Goal: Information Seeking & Learning: Learn about a topic

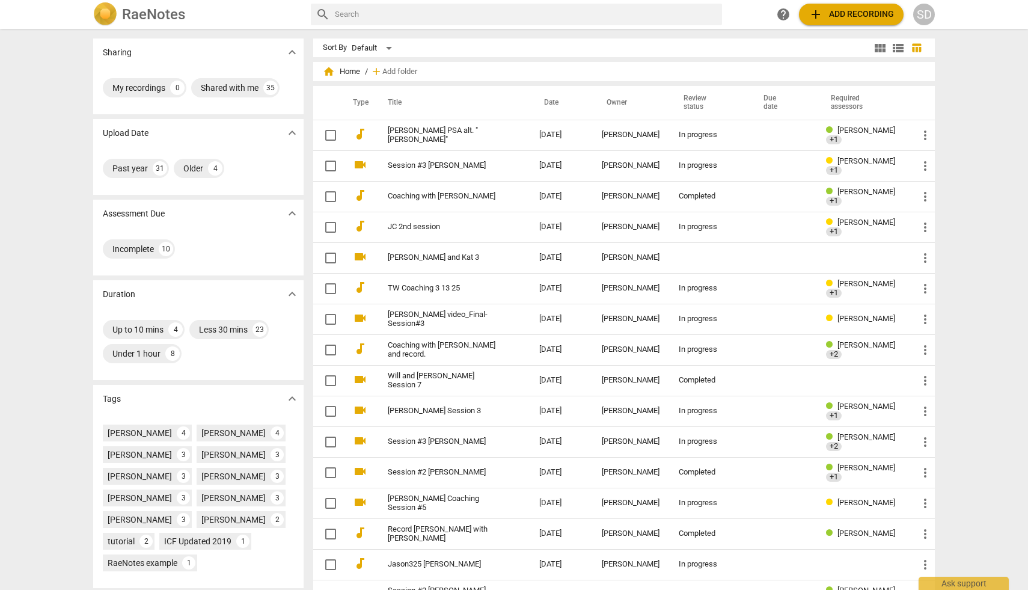
click at [923, 11] on div "SD" at bounding box center [924, 15] width 22 height 22
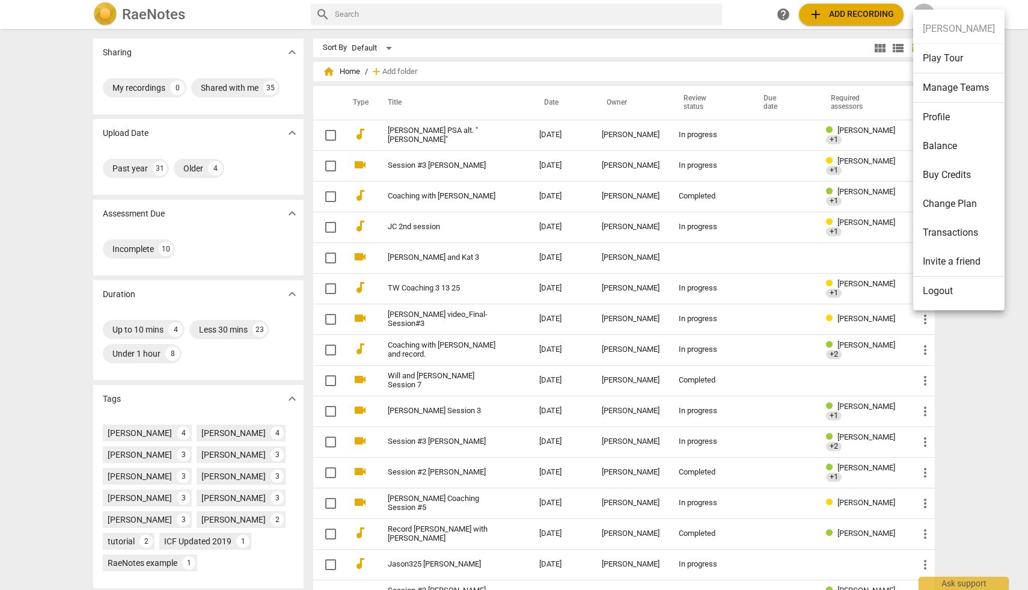
click at [942, 85] on li "Manage Teams" at bounding box center [958, 87] width 91 height 29
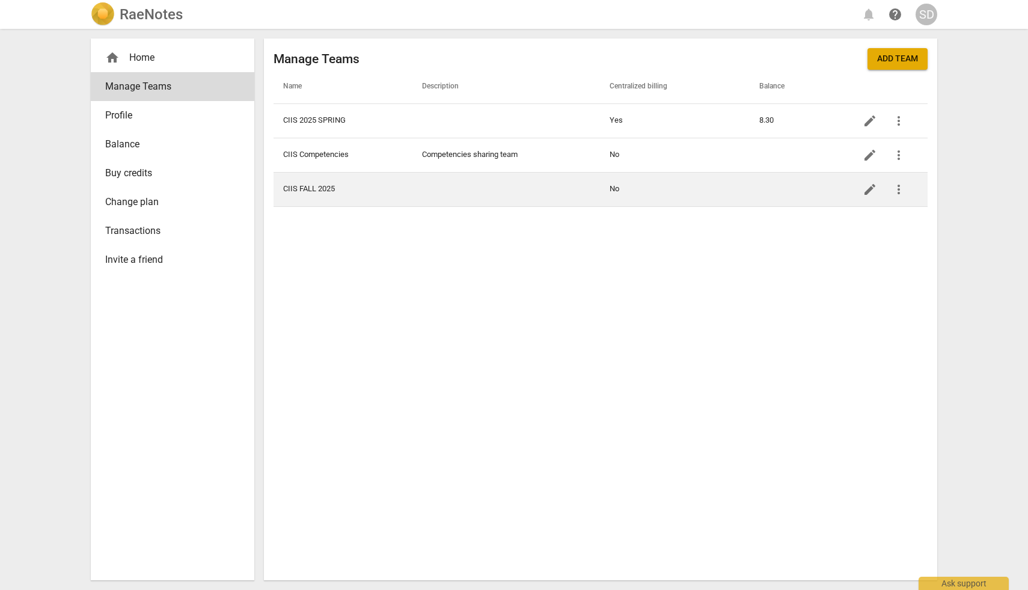
click at [325, 186] on td "CIIS FALL 2025" at bounding box center [343, 189] width 139 height 34
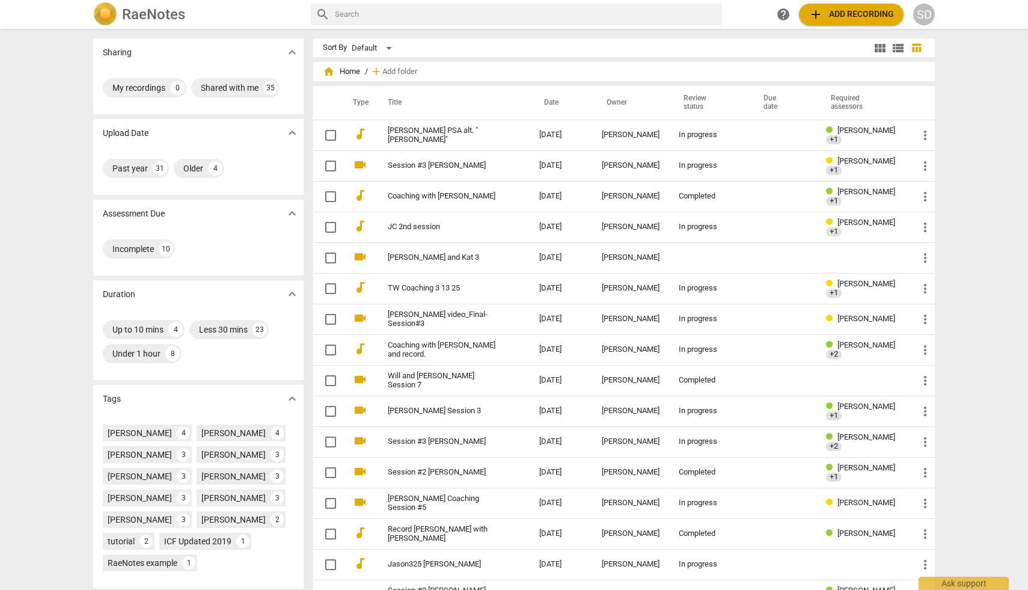
click at [924, 17] on div "SD" at bounding box center [924, 15] width 22 height 22
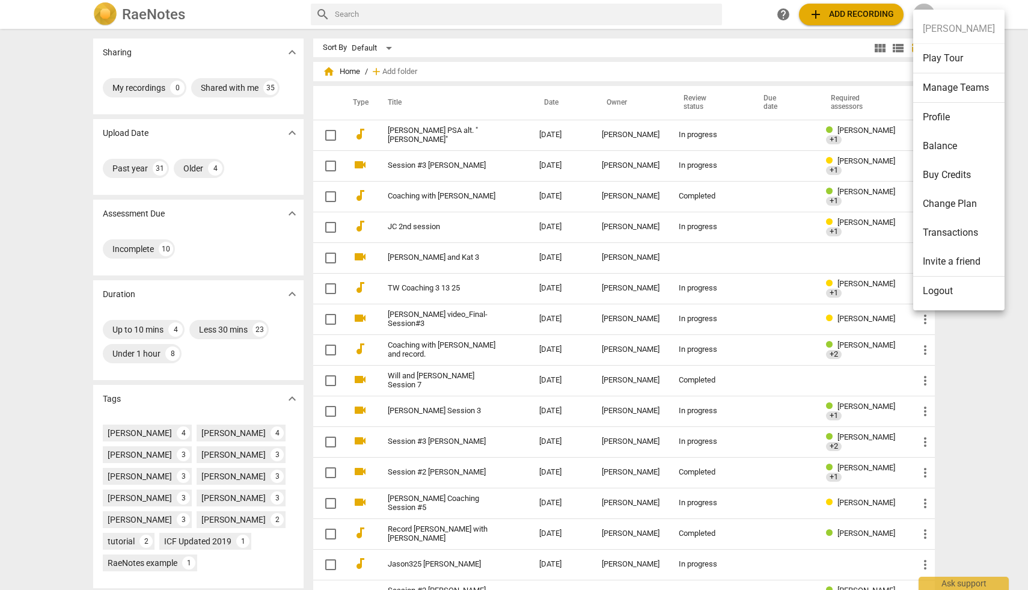
click at [942, 87] on li "Manage Teams" at bounding box center [958, 87] width 91 height 29
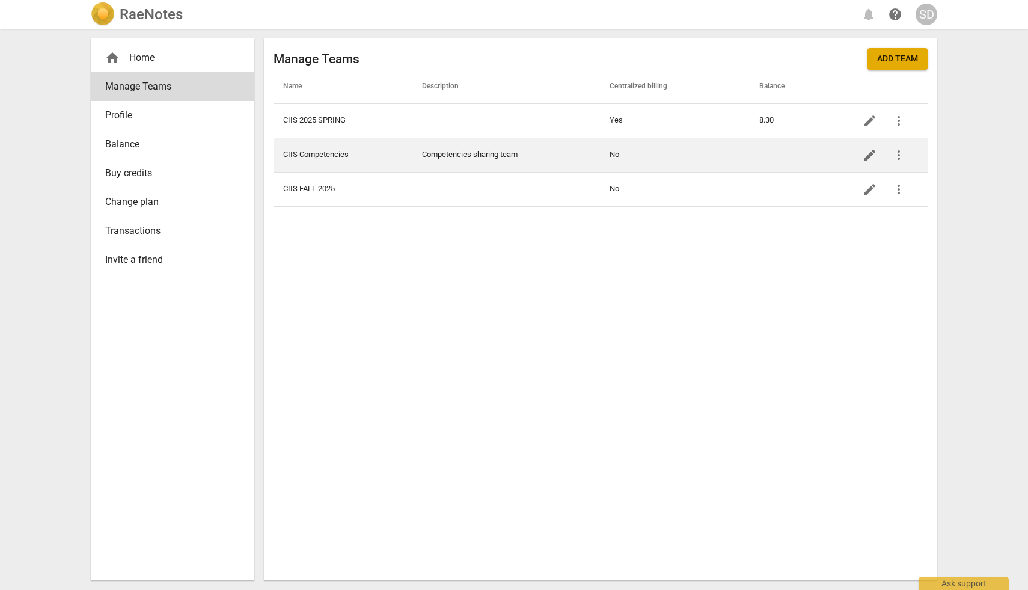
click at [305, 153] on td "CIIS Competencies" at bounding box center [343, 155] width 139 height 34
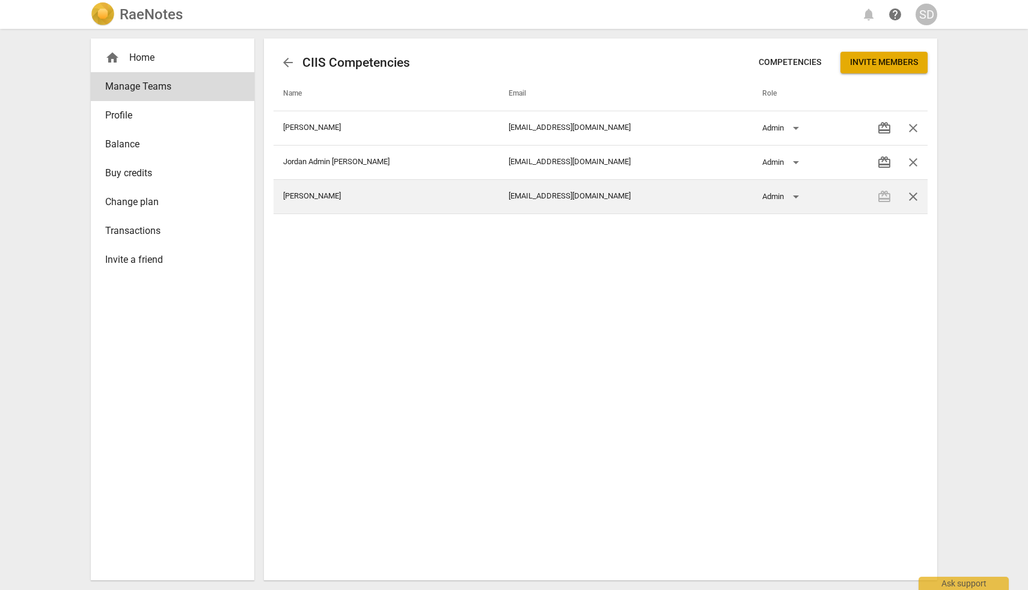
click at [313, 201] on td "[PERSON_NAME]" at bounding box center [387, 196] width 226 height 34
click at [313, 198] on td "[PERSON_NAME]" at bounding box center [387, 196] width 226 height 34
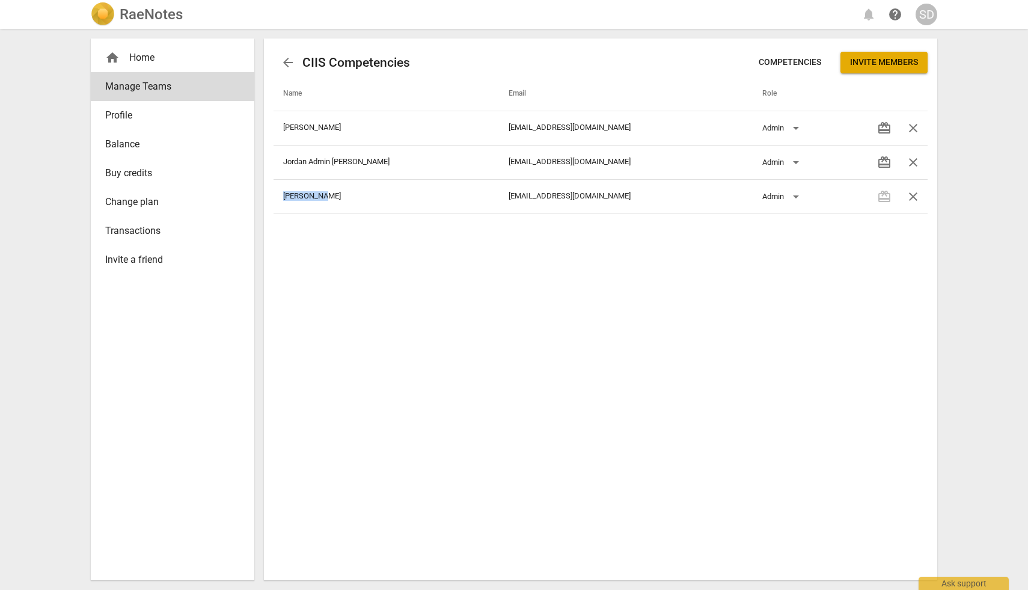
click at [378, 250] on div "arrow_back CIIS Competencies Competencies Invite members Name Email Role [PERSO…" at bounding box center [600, 309] width 673 height 542
click at [281, 51] on link "arrow_back" at bounding box center [288, 62] width 29 height 29
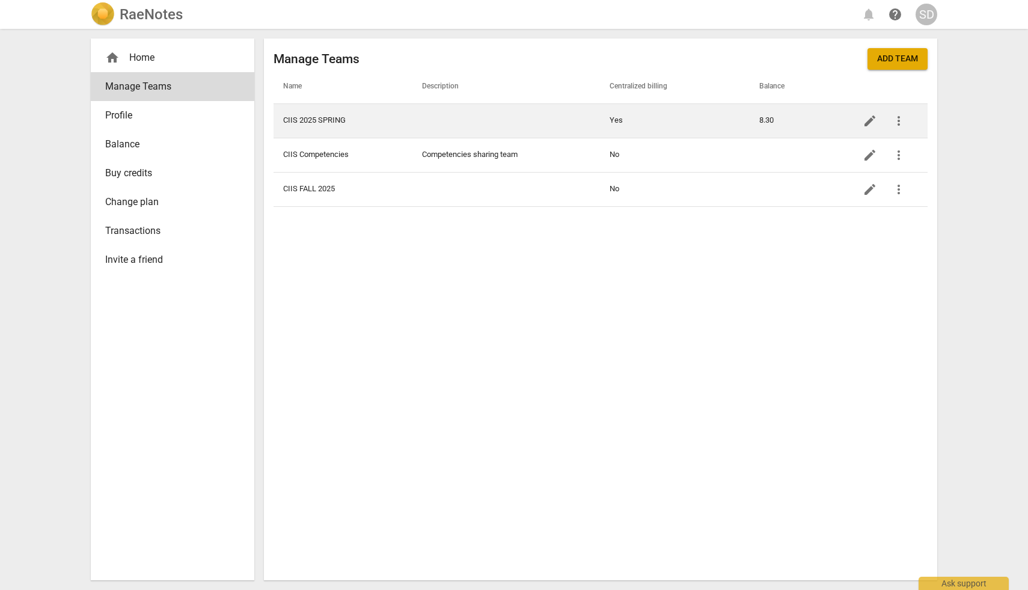
click at [341, 127] on td "CIIS 2025 SPRING" at bounding box center [343, 120] width 139 height 34
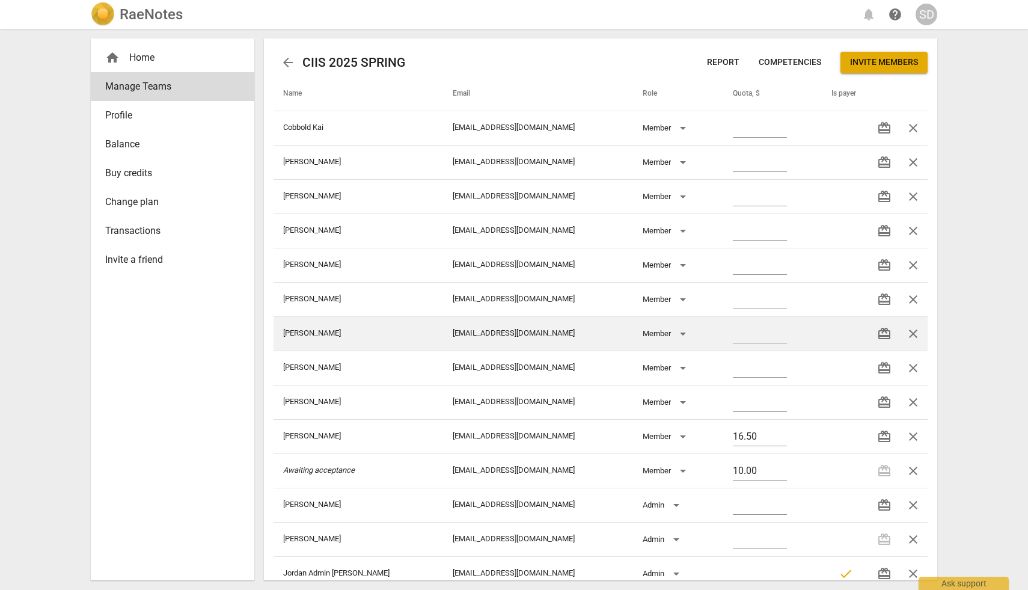
click at [336, 334] on td "[PERSON_NAME]" at bounding box center [359, 333] width 170 height 34
click at [311, 332] on td "[PERSON_NAME]" at bounding box center [359, 333] width 170 height 34
click at [373, 340] on td "[PERSON_NAME]" at bounding box center [359, 333] width 170 height 34
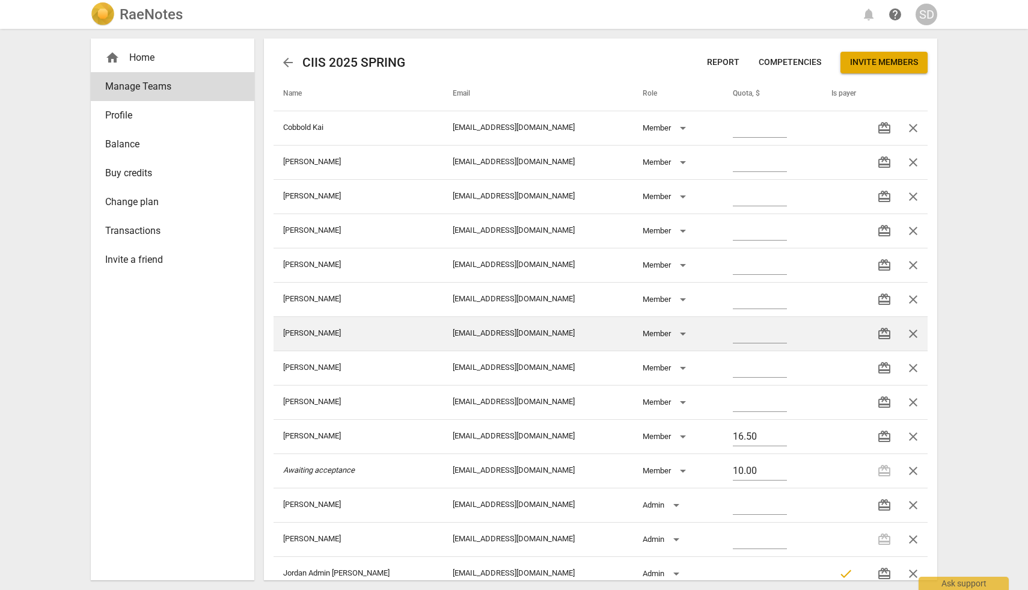
click at [373, 340] on td "[PERSON_NAME]" at bounding box center [359, 333] width 170 height 34
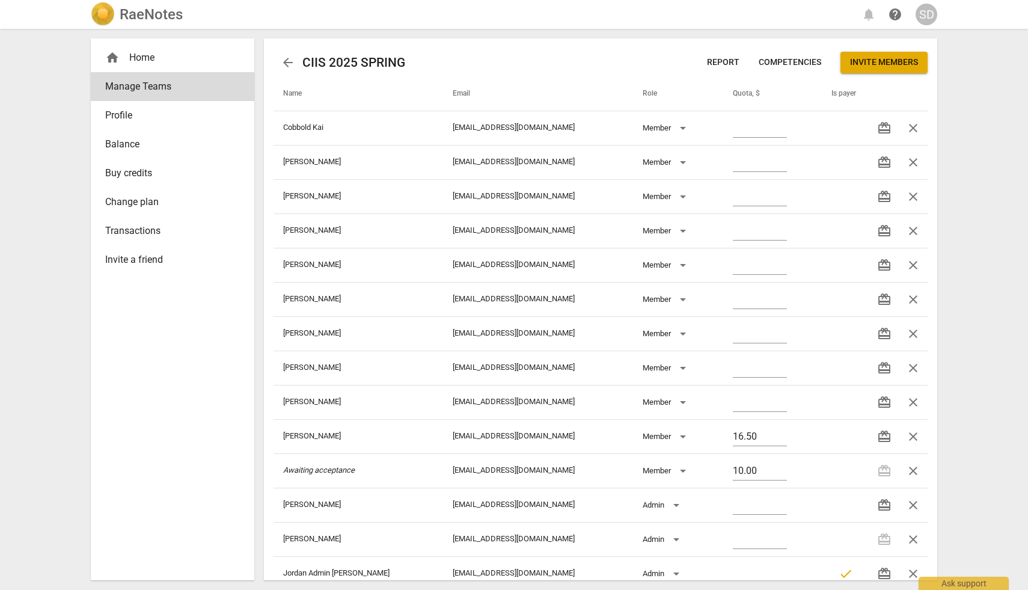
click at [927, 14] on div "SD" at bounding box center [927, 15] width 22 height 22
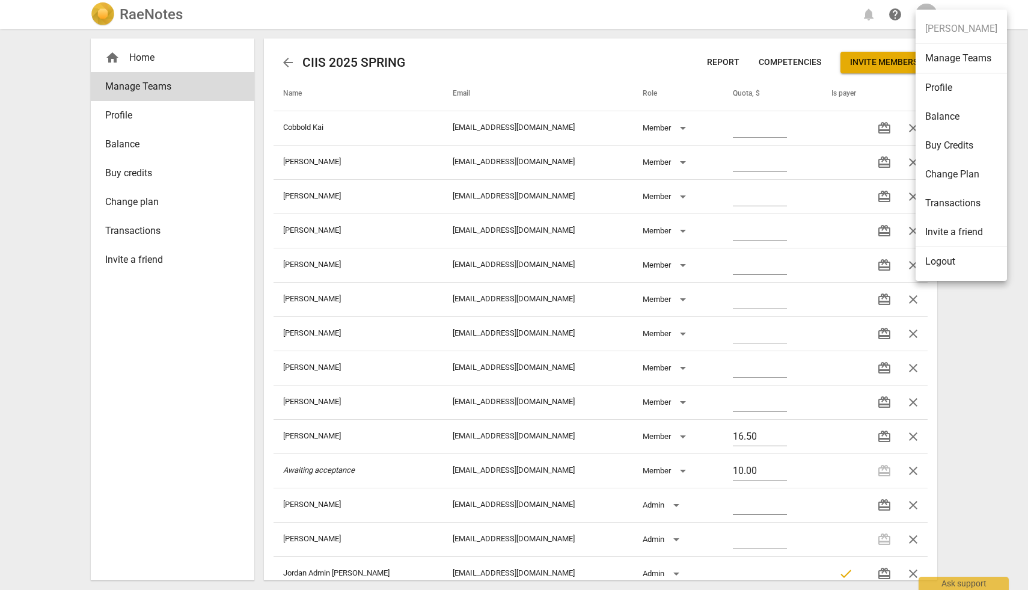
click at [995, 394] on div at bounding box center [514, 295] width 1028 height 590
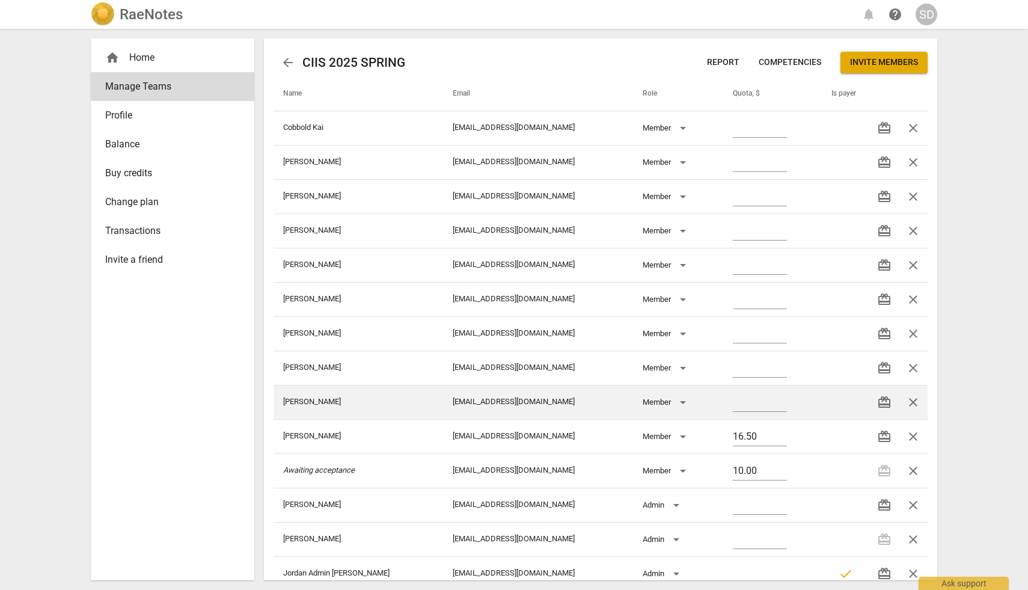
scroll to position [54, 0]
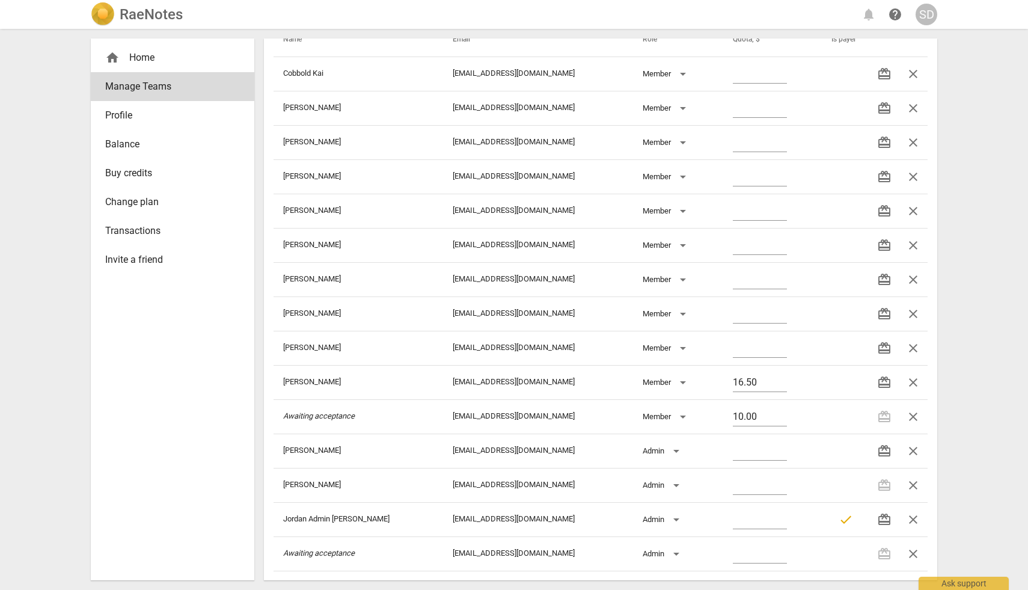
click at [126, 112] on span "Profile" at bounding box center [167, 115] width 125 height 14
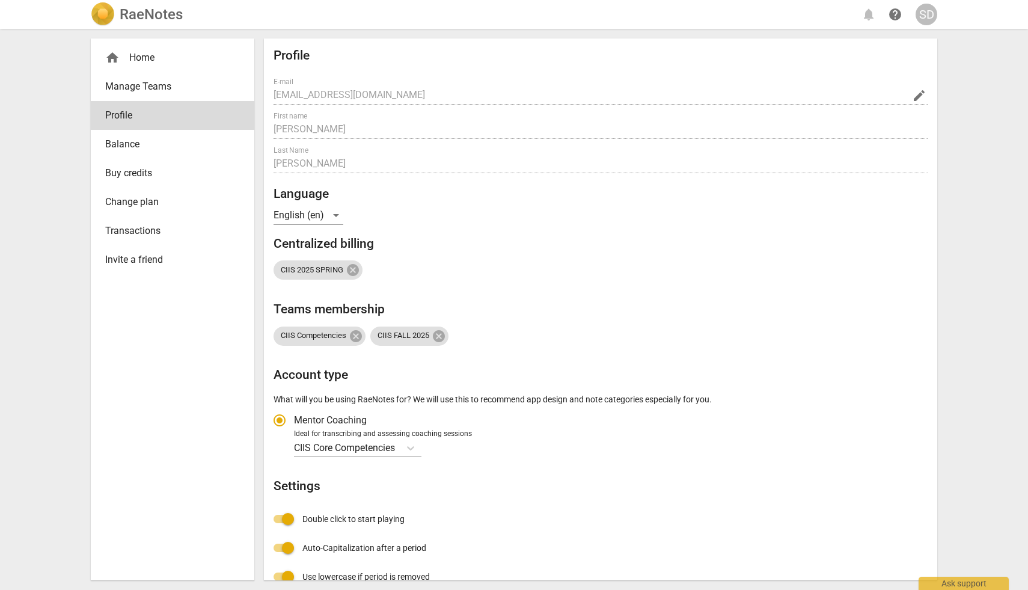
radio input "false"
click at [136, 90] on span "Manage Teams" at bounding box center [167, 86] width 125 height 14
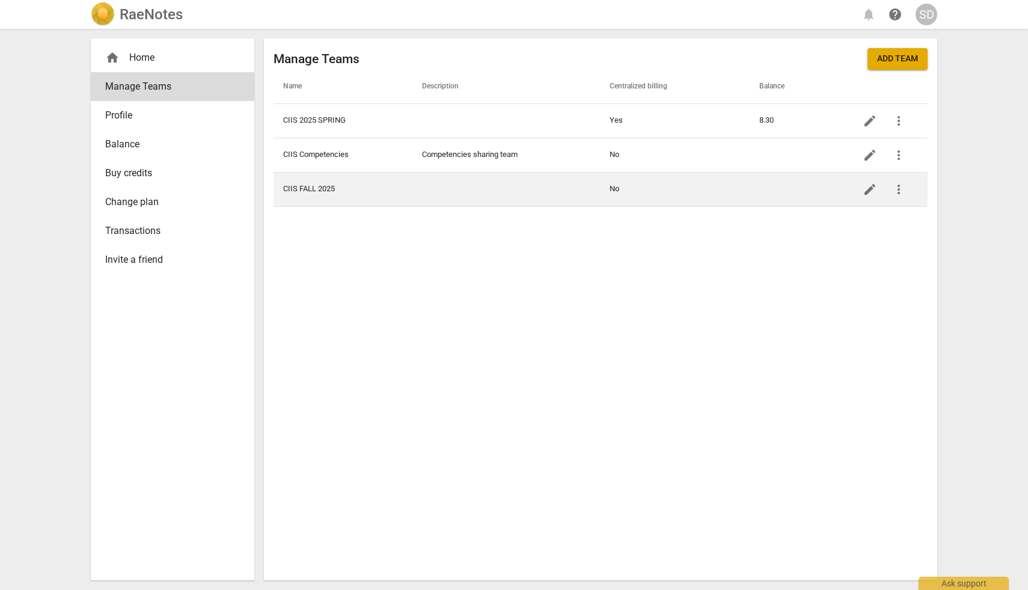
click at [897, 197] on button "more_vert" at bounding box center [899, 189] width 29 height 29
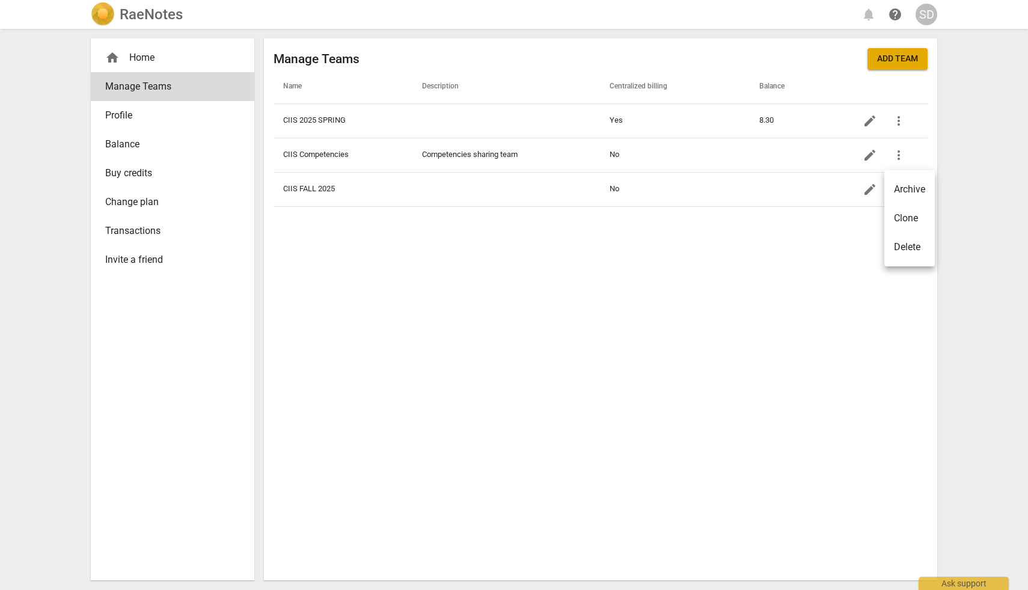
click at [798, 236] on div at bounding box center [514, 295] width 1028 height 590
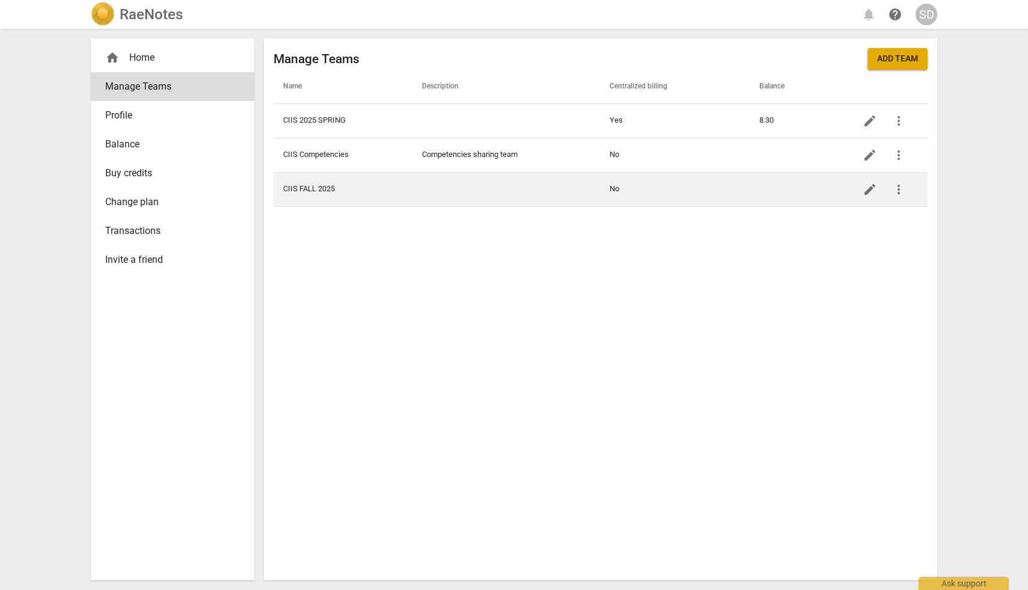
click at [355, 200] on td "CIIS FALL 2025" at bounding box center [343, 189] width 139 height 34
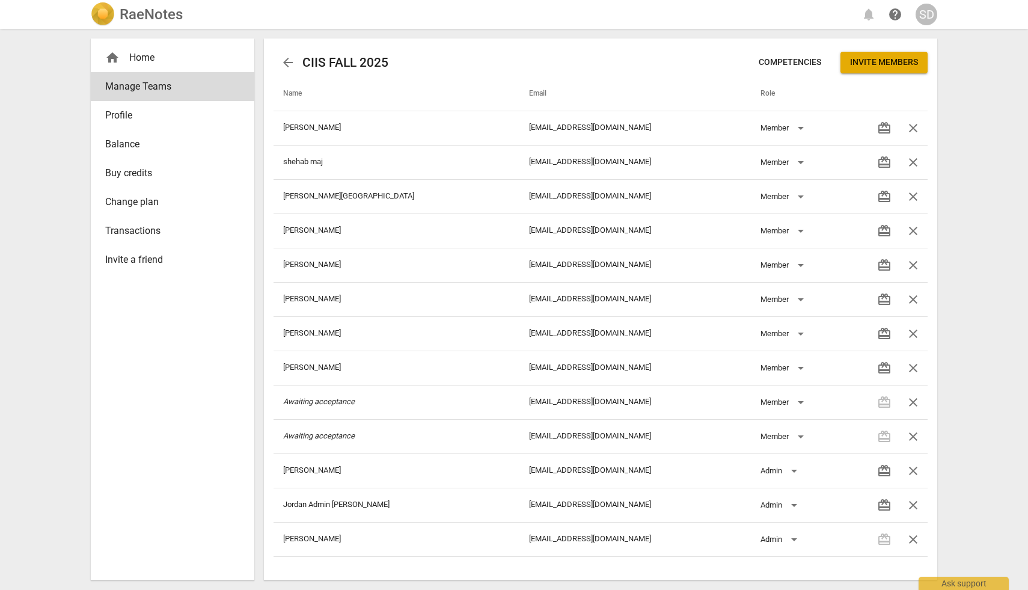
click at [147, 57] on div "home Home" at bounding box center [167, 58] width 125 height 14
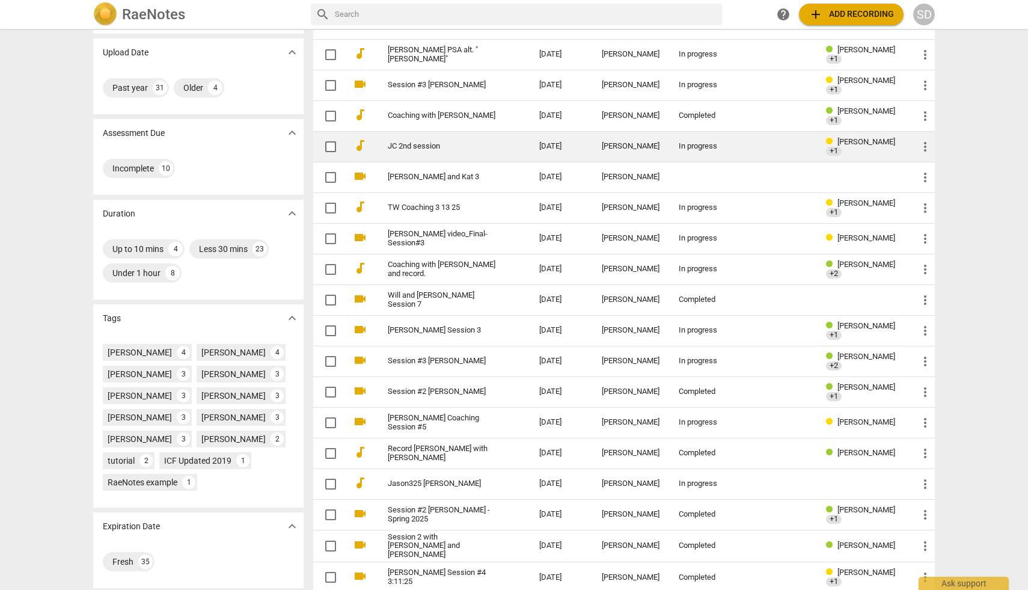
scroll to position [200, 0]
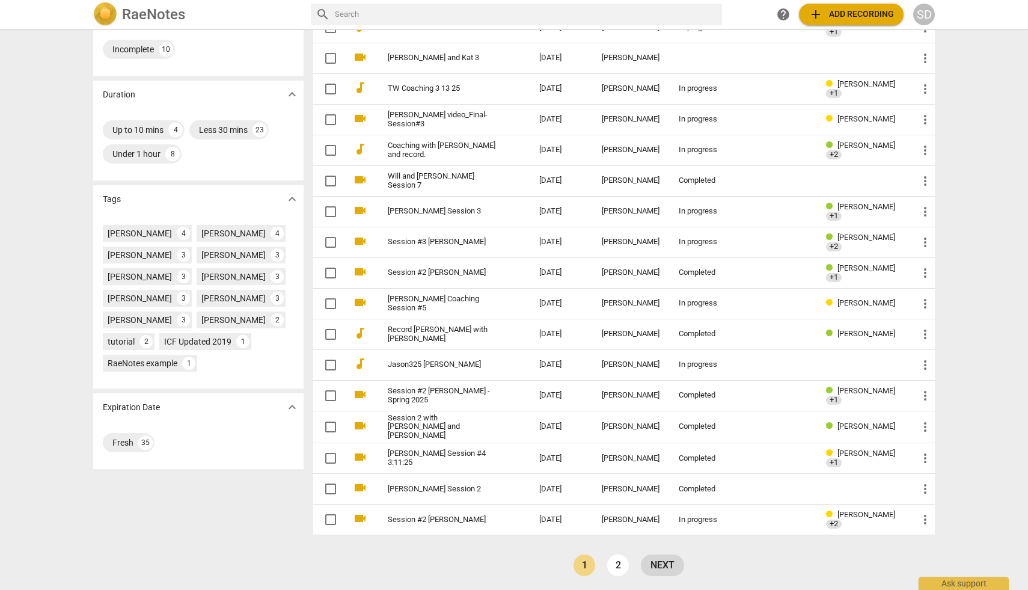
click at [665, 569] on link "next" at bounding box center [662, 565] width 43 height 22
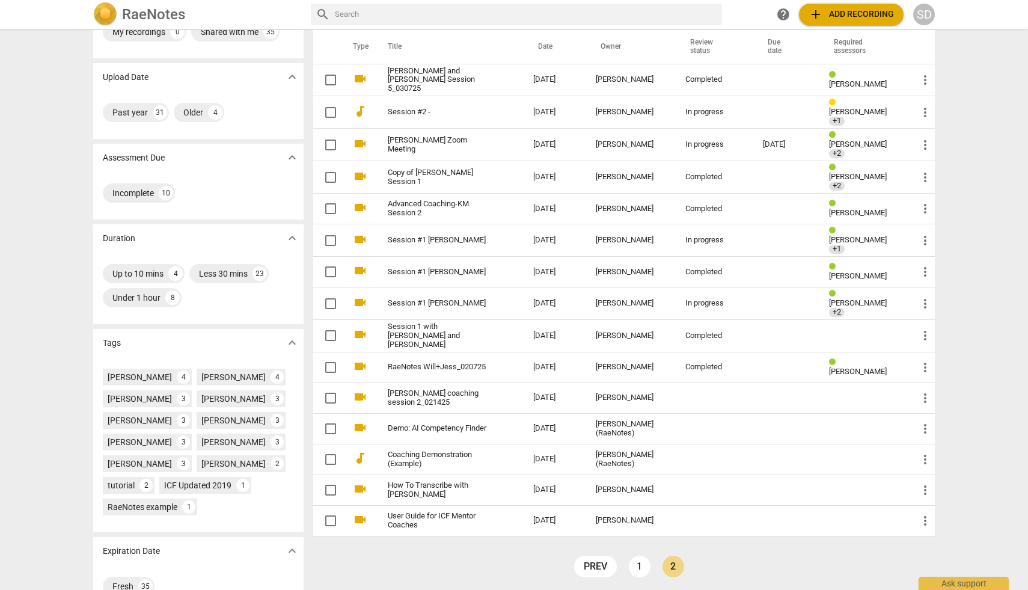
scroll to position [105, 0]
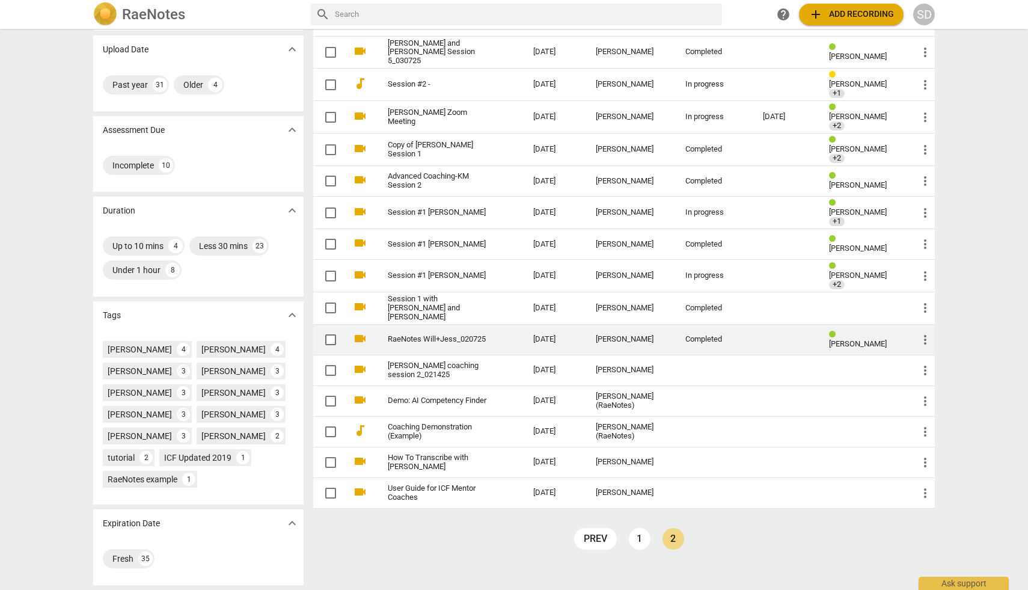
click at [479, 324] on td "RaeNotes Will+Jess_020725" at bounding box center [448, 339] width 150 height 31
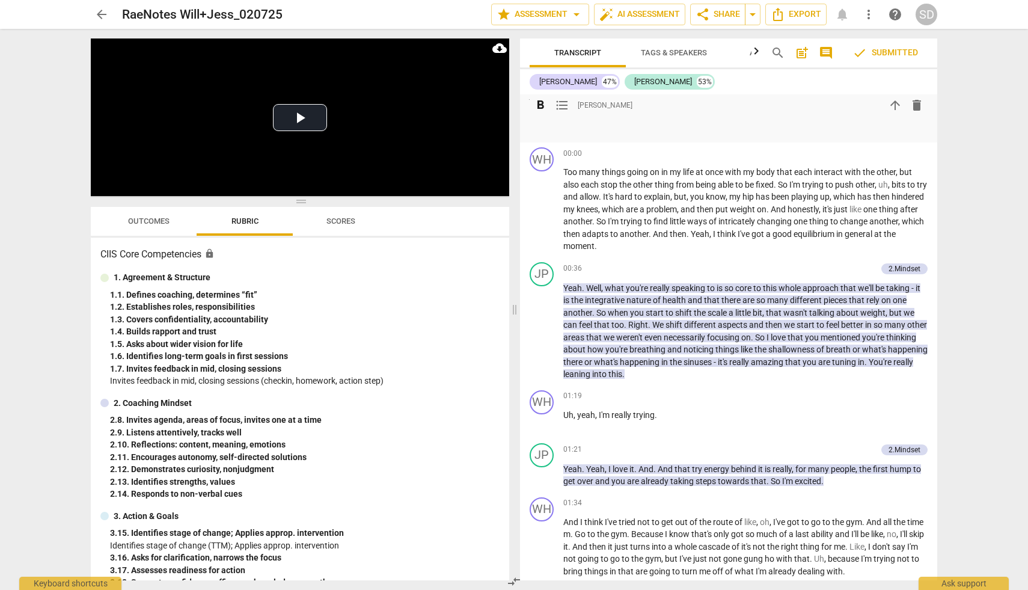
scroll to position [293, 0]
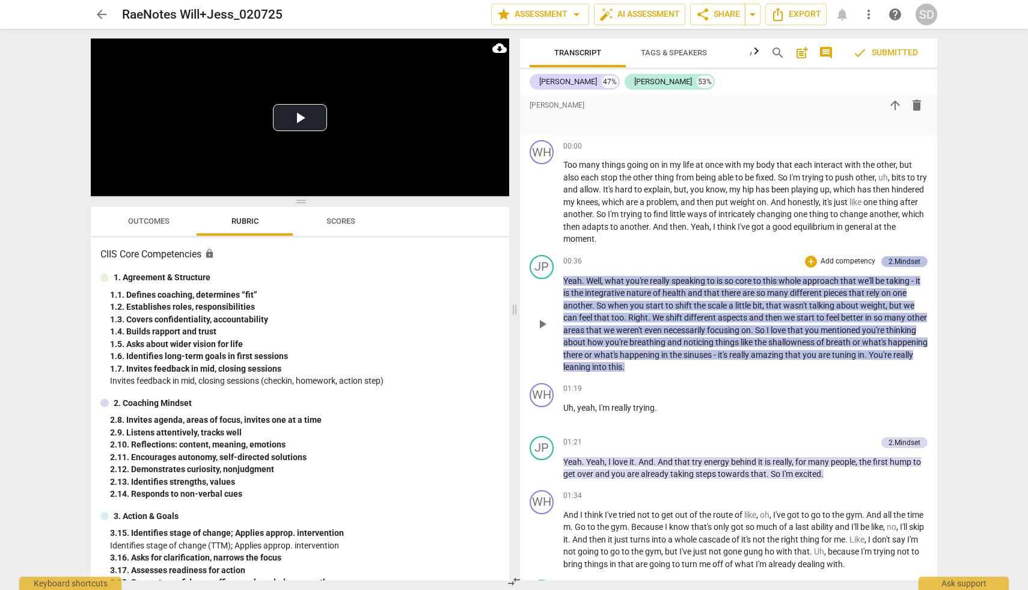
click at [907, 256] on div "2.Mindset" at bounding box center [905, 261] width 32 height 11
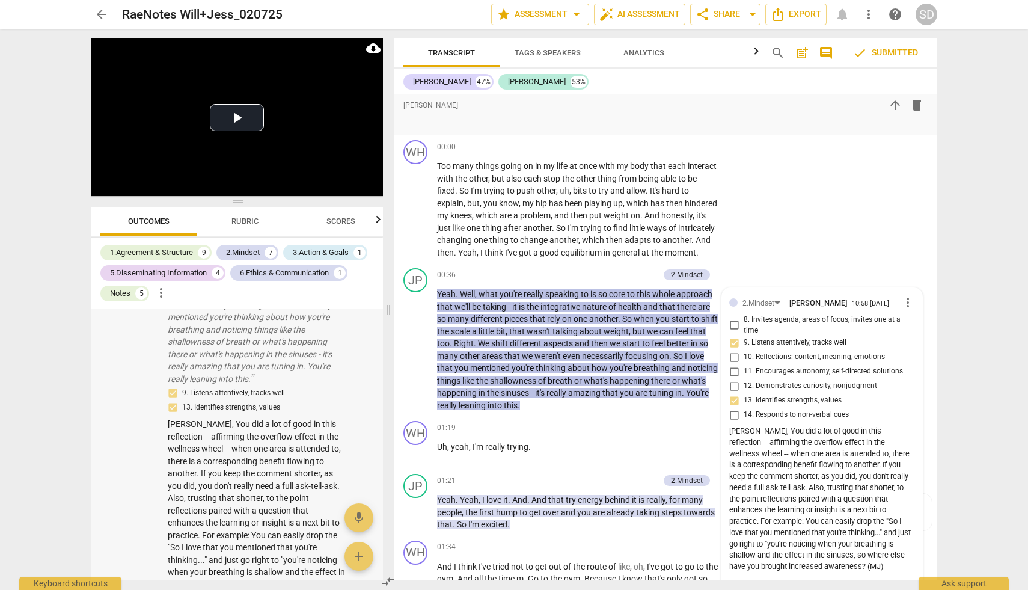
scroll to position [0, 0]
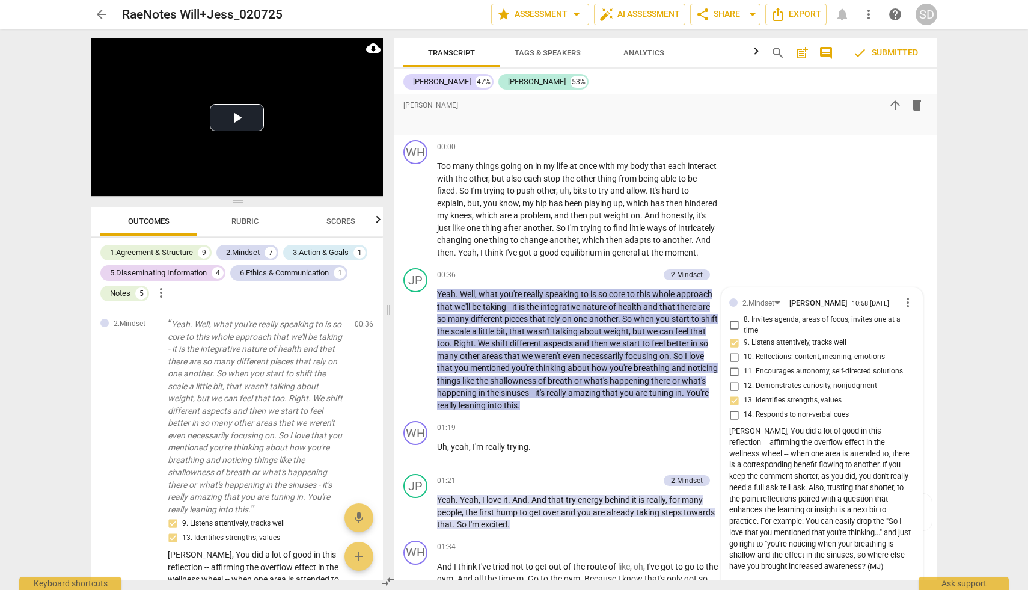
click at [1022, 322] on div "arrow_back RaeNotes Will+Jess_020725 edit star Assessment arrow_drop_down auto_…" at bounding box center [514, 295] width 1028 height 590
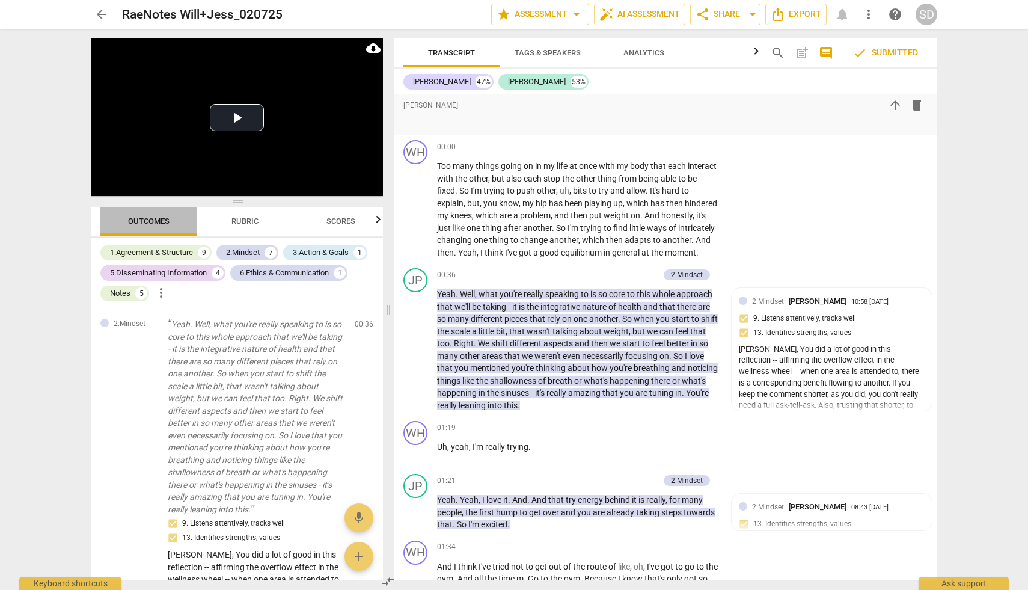
click at [142, 218] on span "Outcomes" at bounding box center [148, 220] width 41 height 9
click at [234, 219] on span "Rubric" at bounding box center [245, 220] width 27 height 9
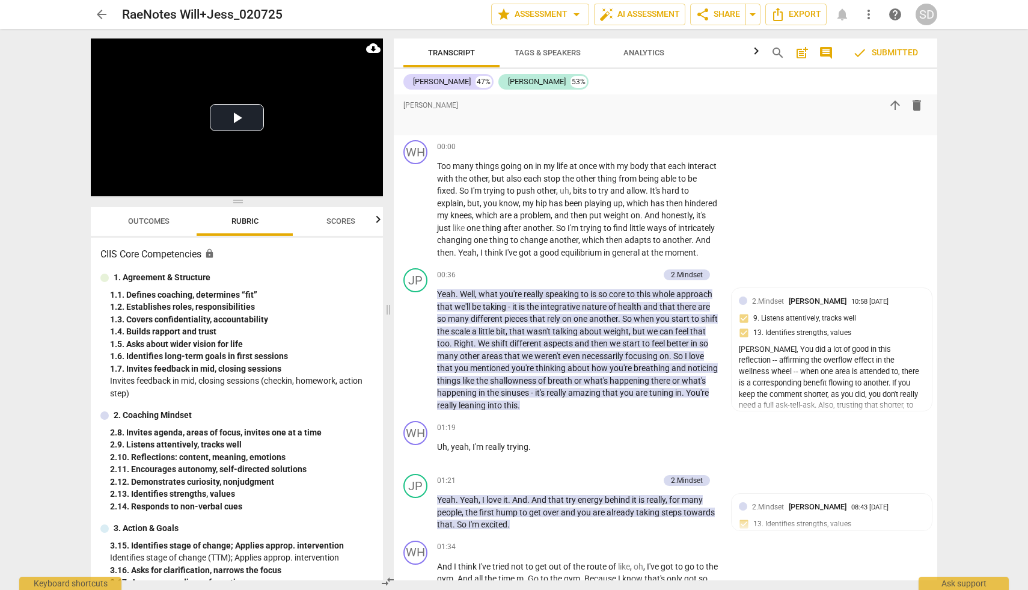
click at [102, 14] on span "arrow_back" at bounding box center [101, 14] width 14 height 14
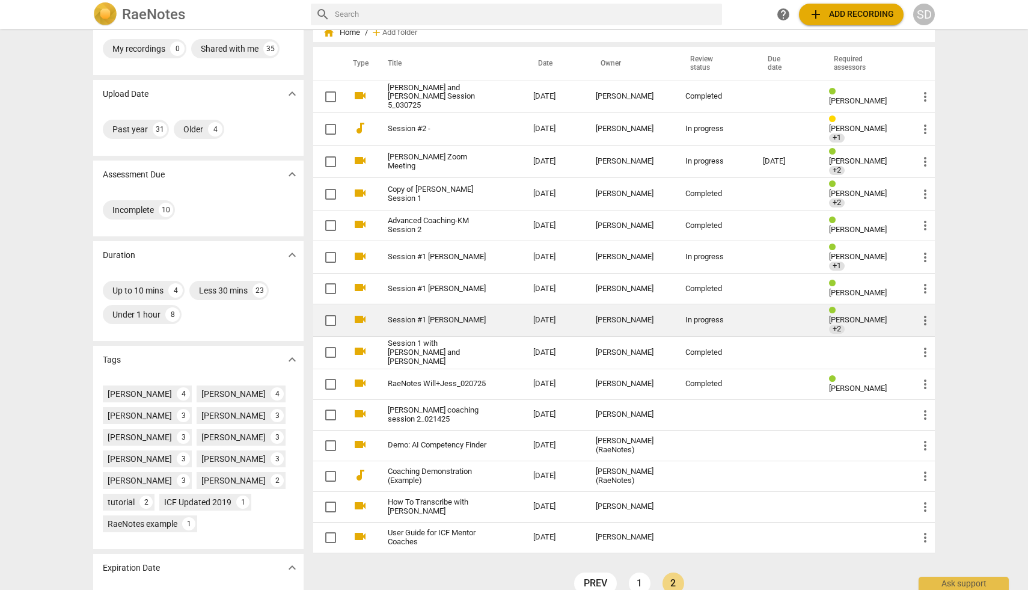
scroll to position [105, 0]
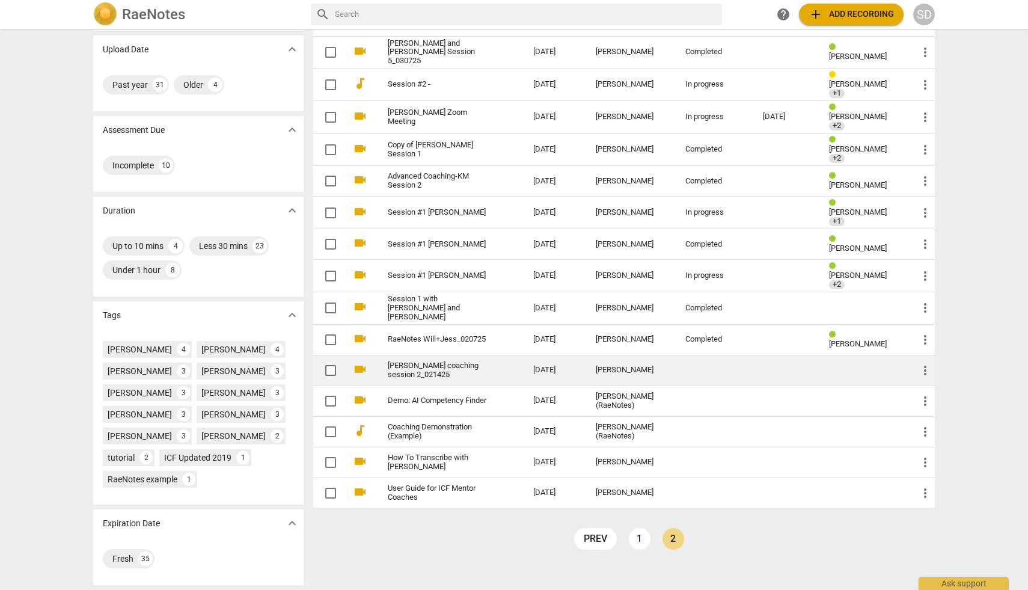
click at [443, 361] on link "[PERSON_NAME] coaching session 2_021425" at bounding box center [439, 370] width 102 height 18
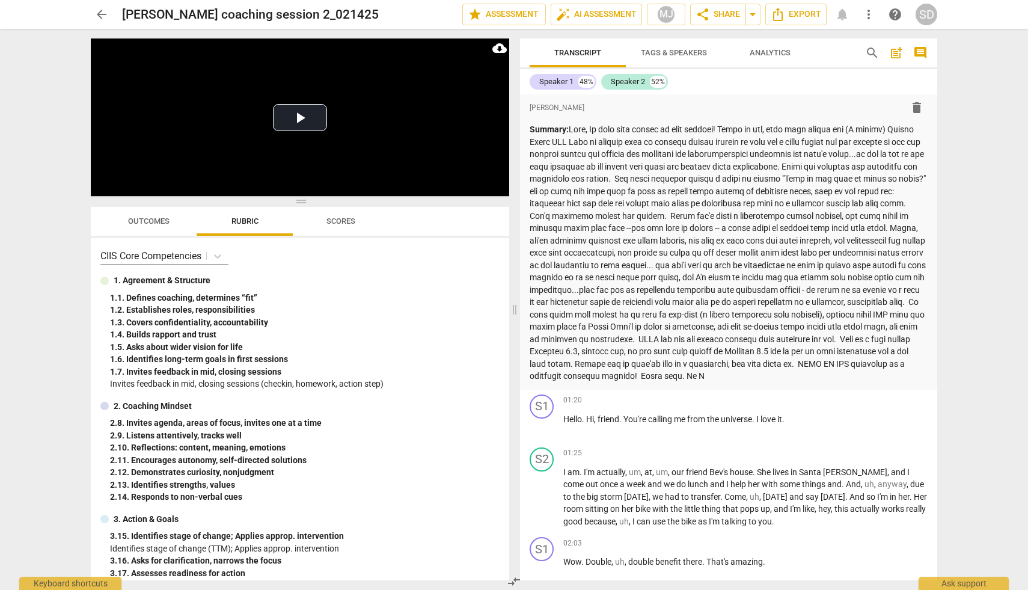
click at [100, 14] on span "arrow_back" at bounding box center [101, 14] width 14 height 14
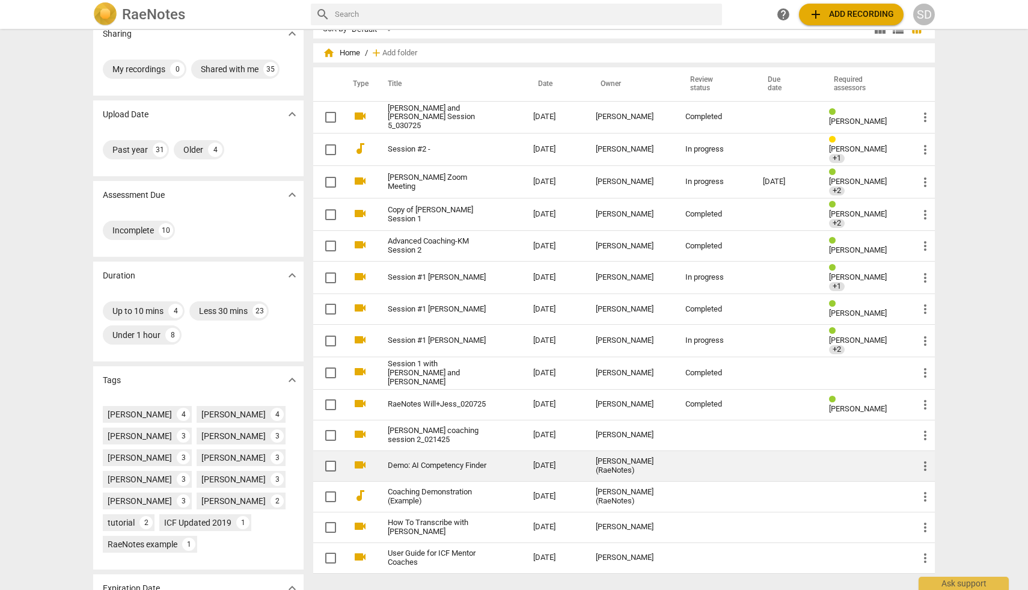
scroll to position [16, 0]
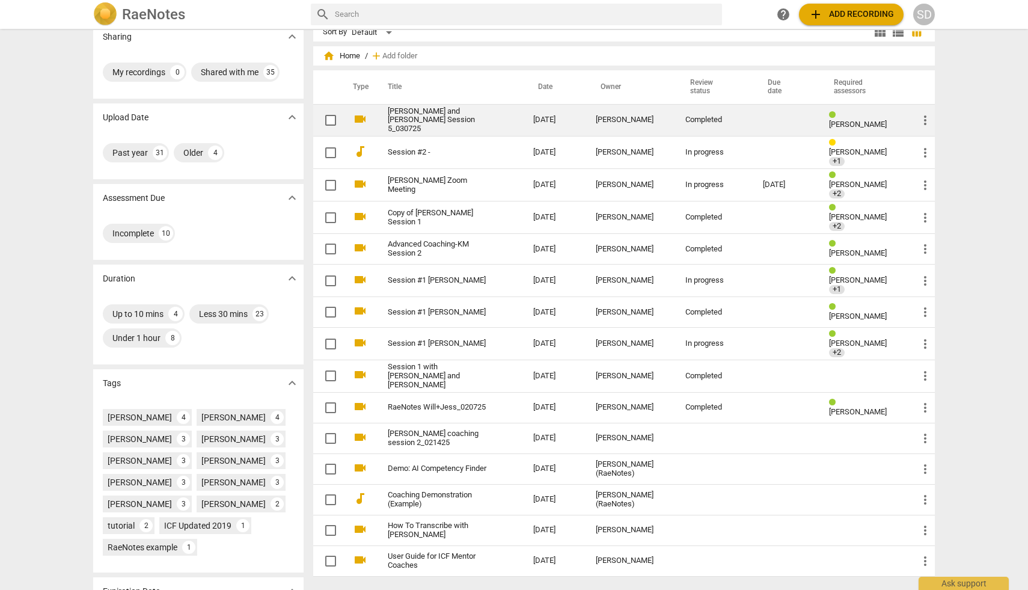
click at [474, 120] on link "[PERSON_NAME] and [PERSON_NAME] Session 5_030725" at bounding box center [439, 120] width 102 height 27
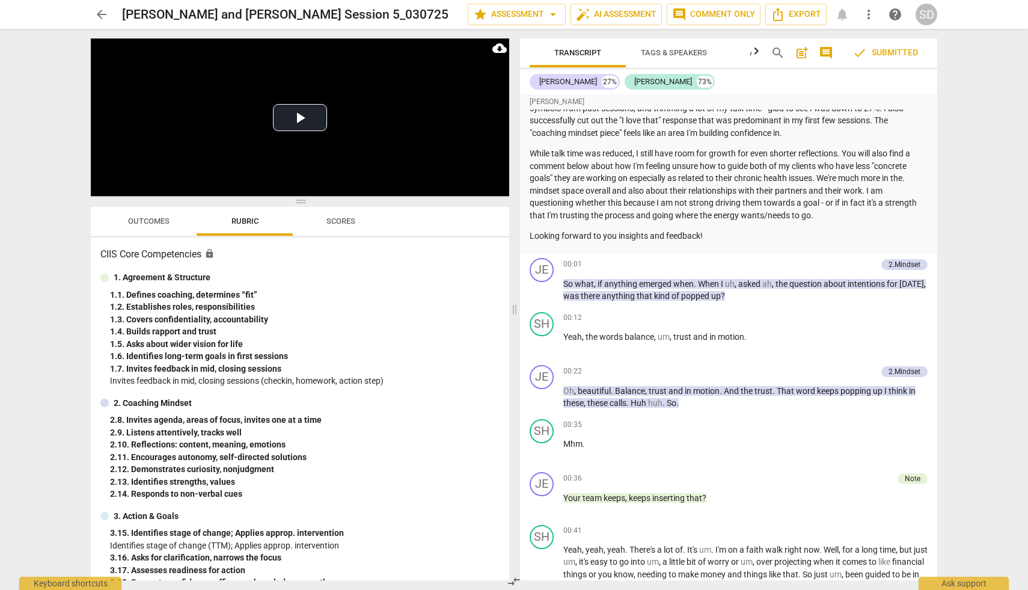
click at [97, 17] on span "arrow_back" at bounding box center [101, 14] width 14 height 14
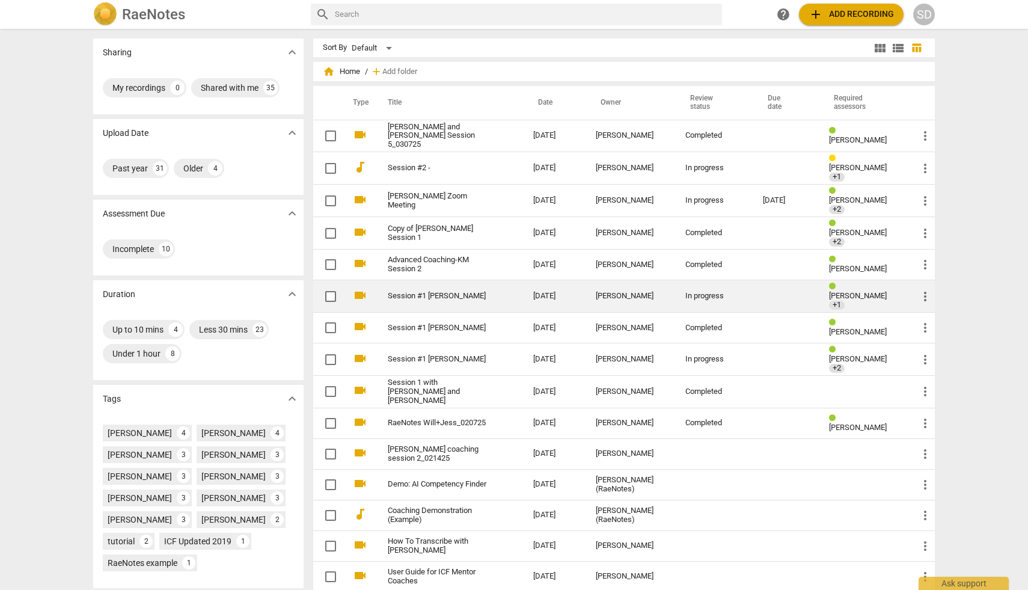
scroll to position [105, 0]
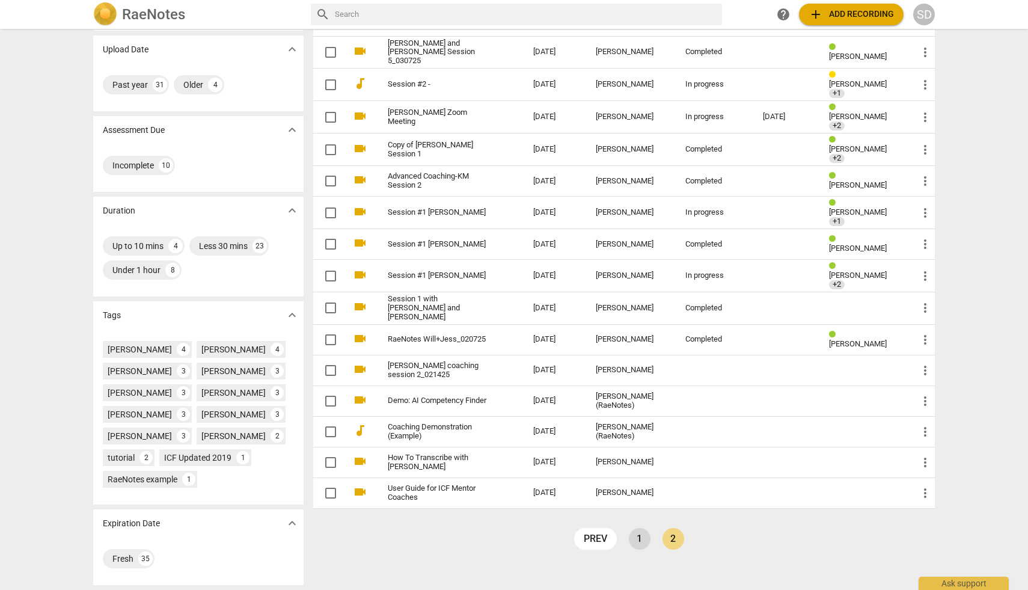
click at [634, 528] on link "1" at bounding box center [640, 539] width 22 height 22
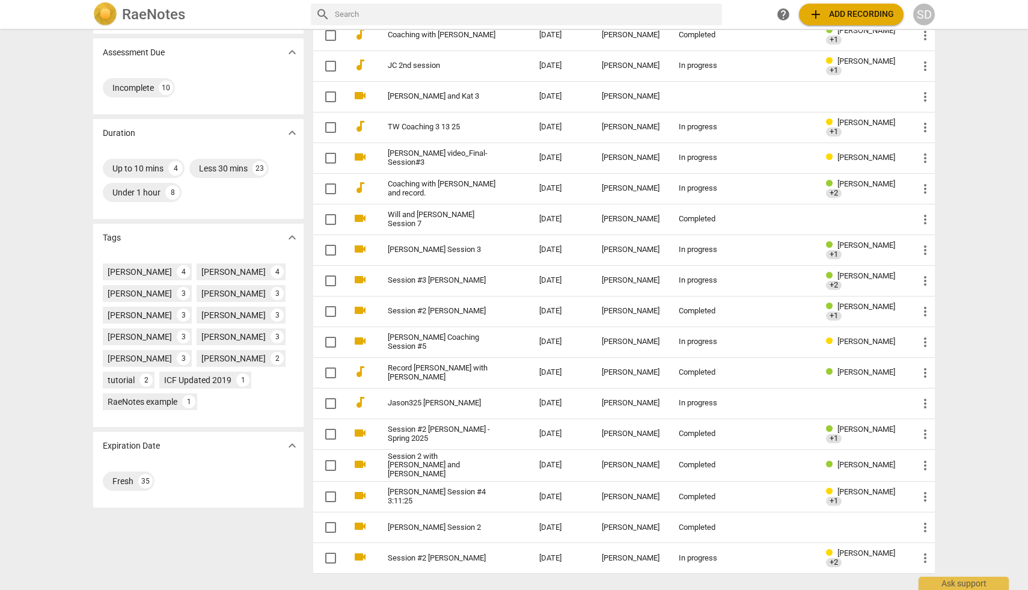
scroll to position [200, 0]
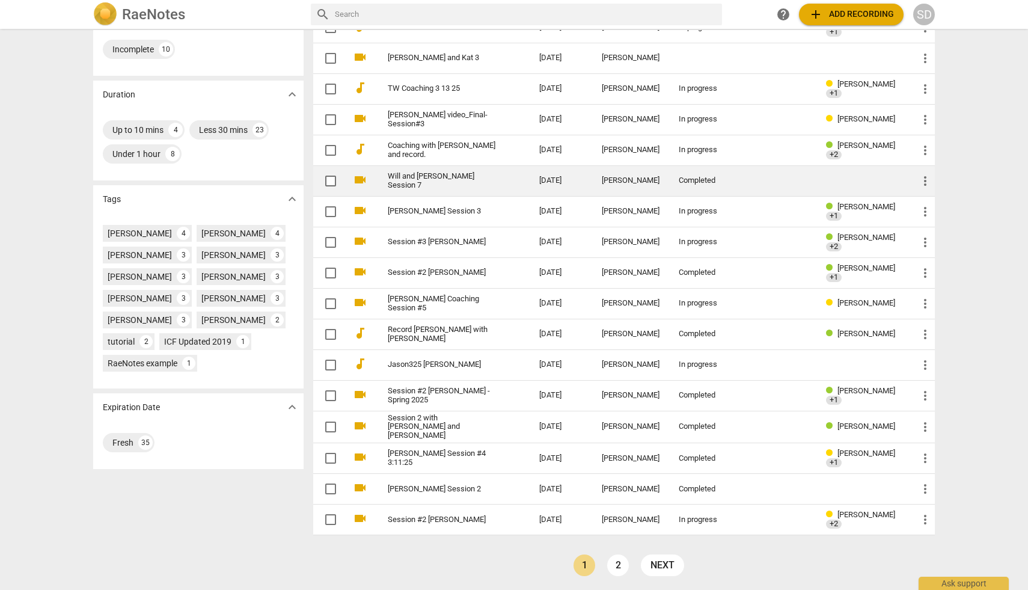
click at [480, 177] on td "Will and [PERSON_NAME] Session 7" at bounding box center [451, 180] width 156 height 31
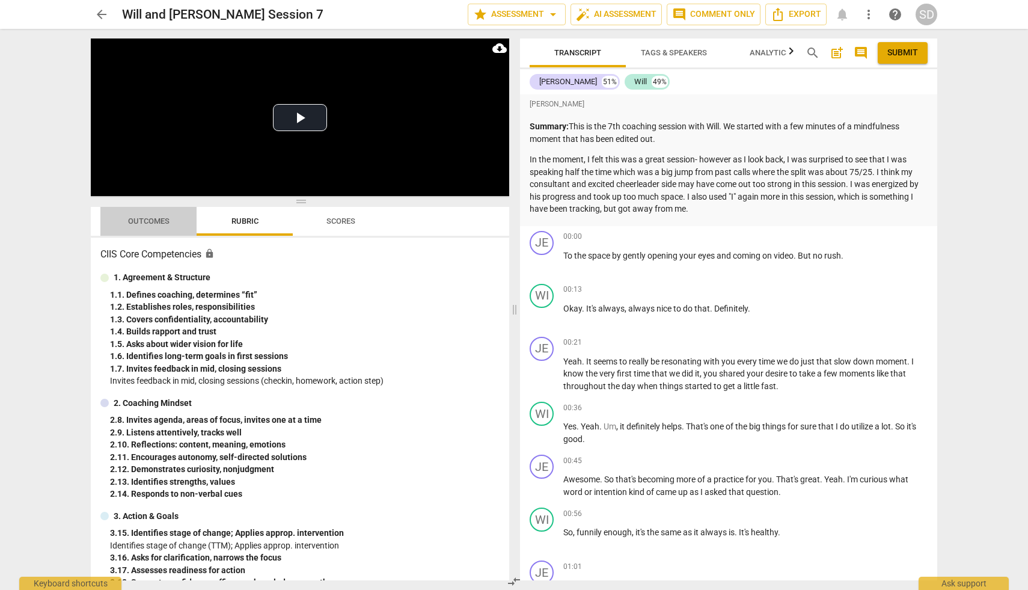
click at [140, 221] on span "Outcomes" at bounding box center [148, 220] width 41 height 9
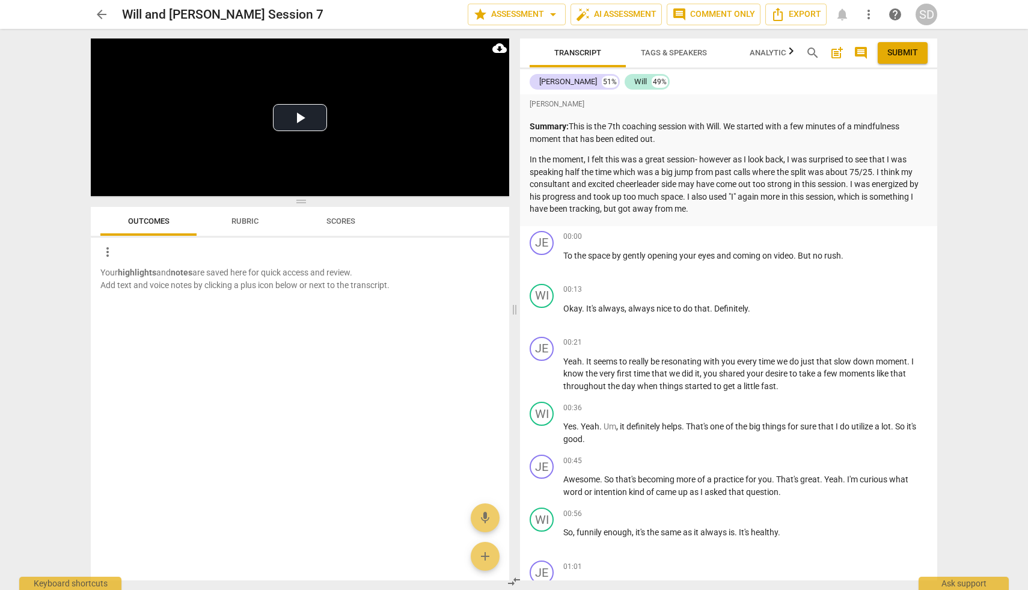
click at [239, 222] on span "Rubric" at bounding box center [245, 220] width 27 height 9
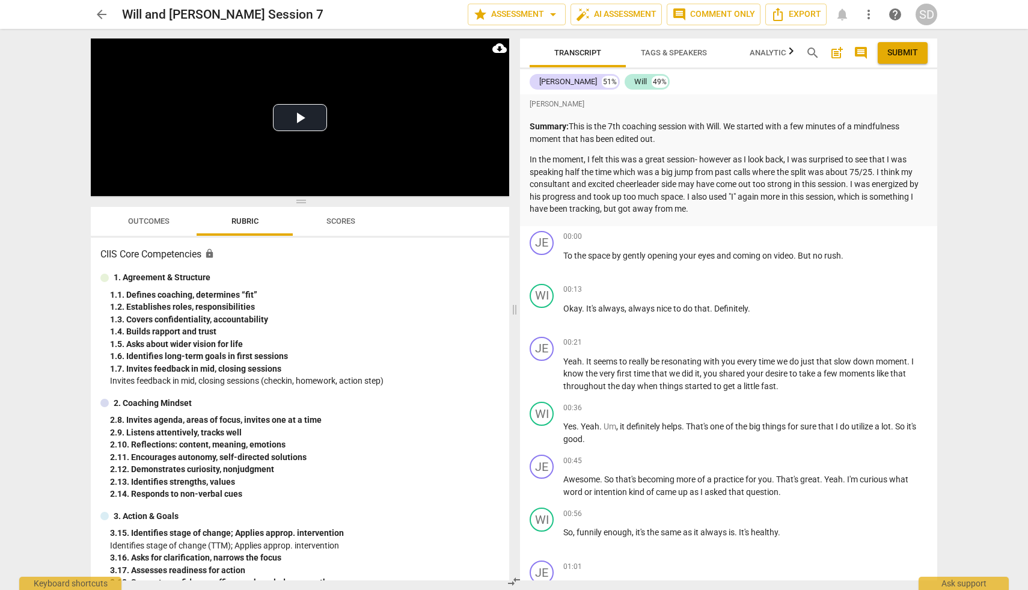
click at [350, 220] on span "Scores" at bounding box center [341, 220] width 29 height 9
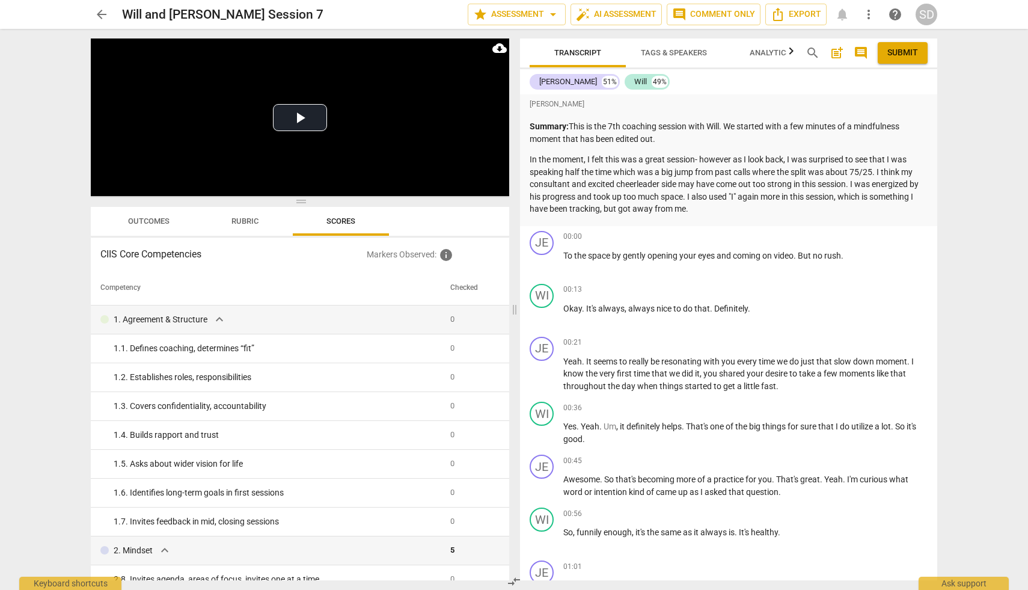
click at [254, 219] on span "Rubric" at bounding box center [245, 220] width 27 height 9
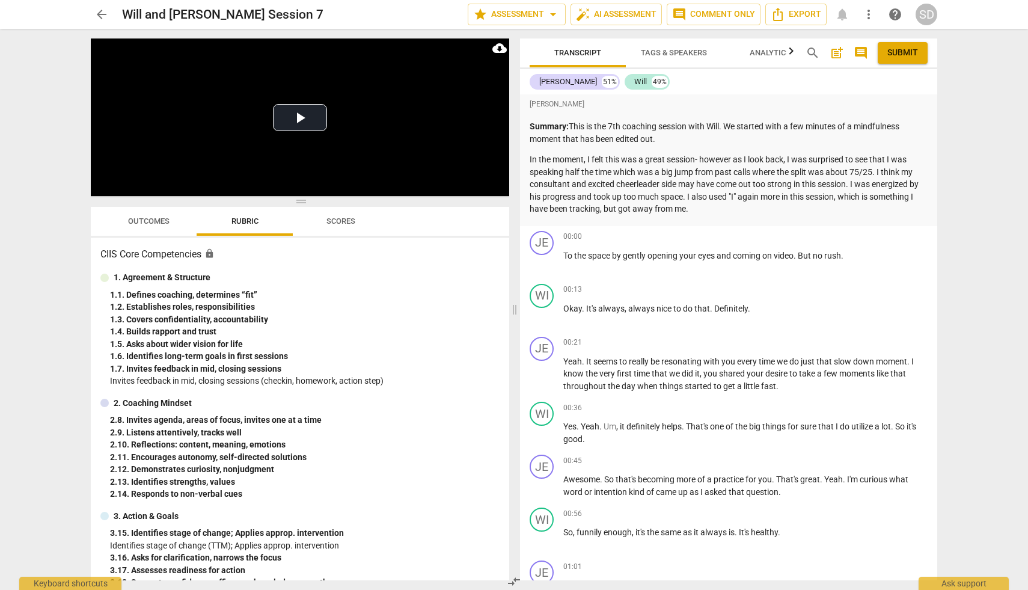
click at [99, 16] on span "arrow_back" at bounding box center [101, 14] width 14 height 14
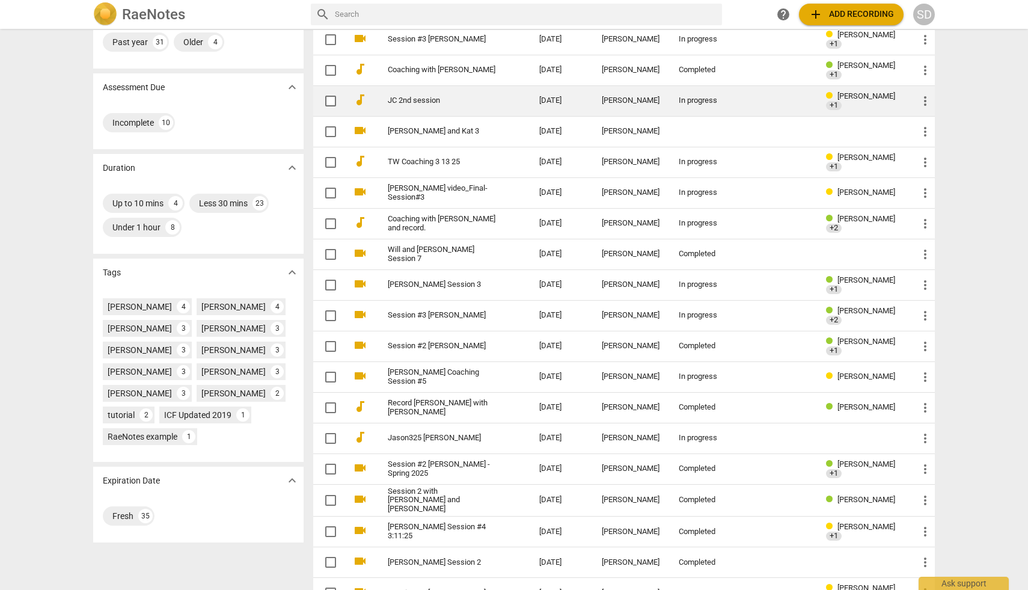
scroll to position [200, 0]
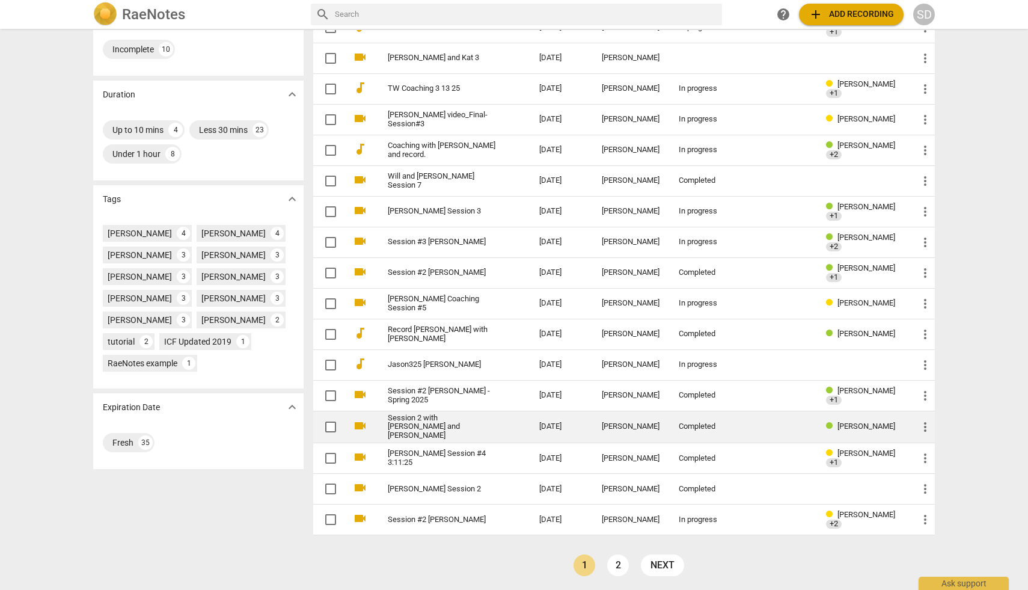
click at [440, 418] on link "Session 2 with [PERSON_NAME] and [PERSON_NAME]" at bounding box center [442, 427] width 108 height 27
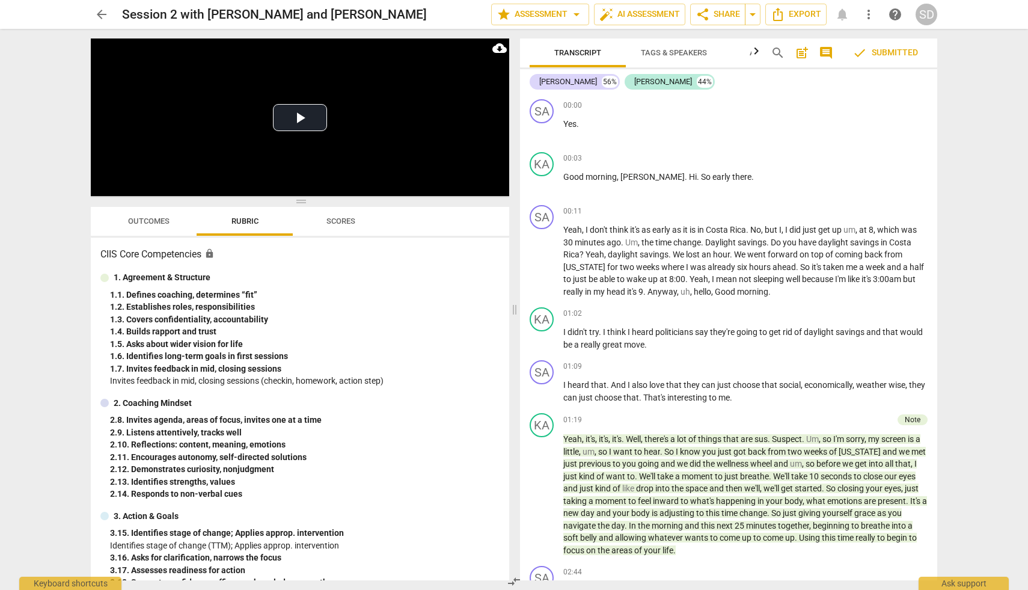
click at [91, 13] on span "arrow_back" at bounding box center [102, 14] width 22 height 14
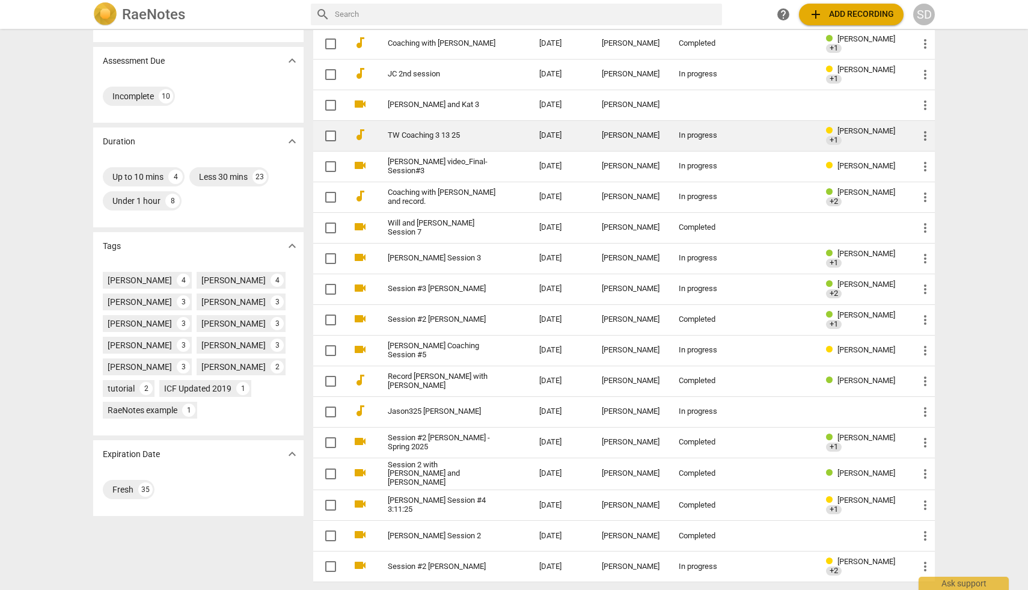
scroll to position [200, 0]
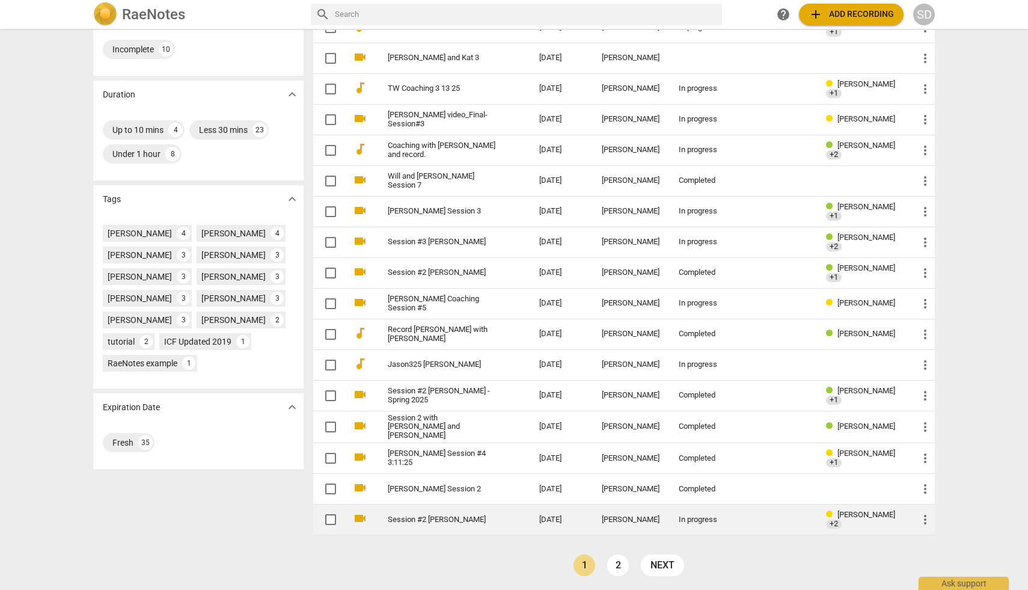
click at [471, 515] on link "Session #2 [PERSON_NAME]" at bounding box center [442, 519] width 108 height 9
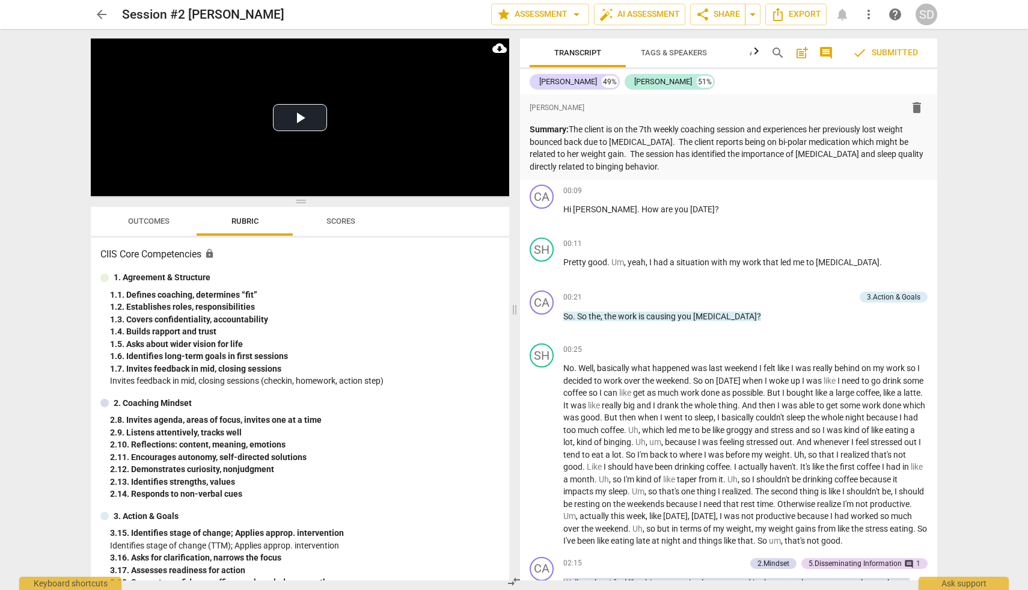
click at [100, 14] on span "arrow_back" at bounding box center [101, 14] width 14 height 14
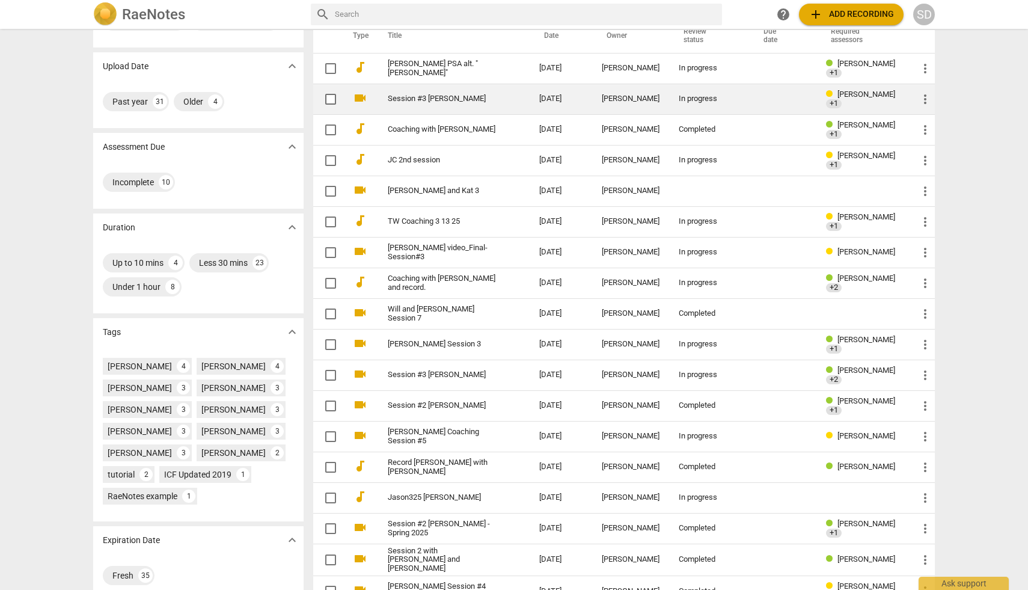
scroll to position [200, 0]
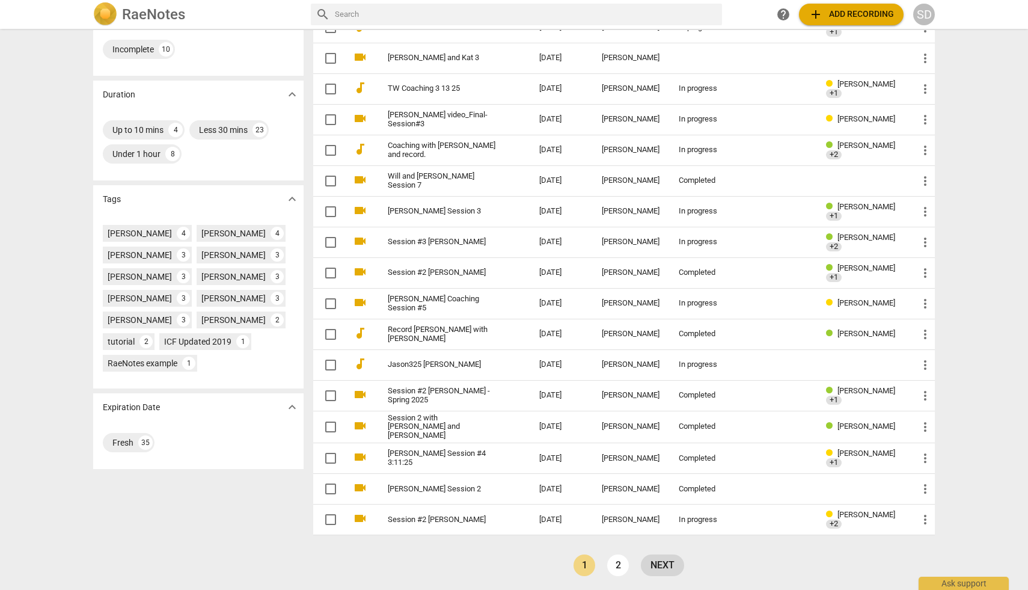
click at [651, 563] on link "next" at bounding box center [662, 565] width 43 height 22
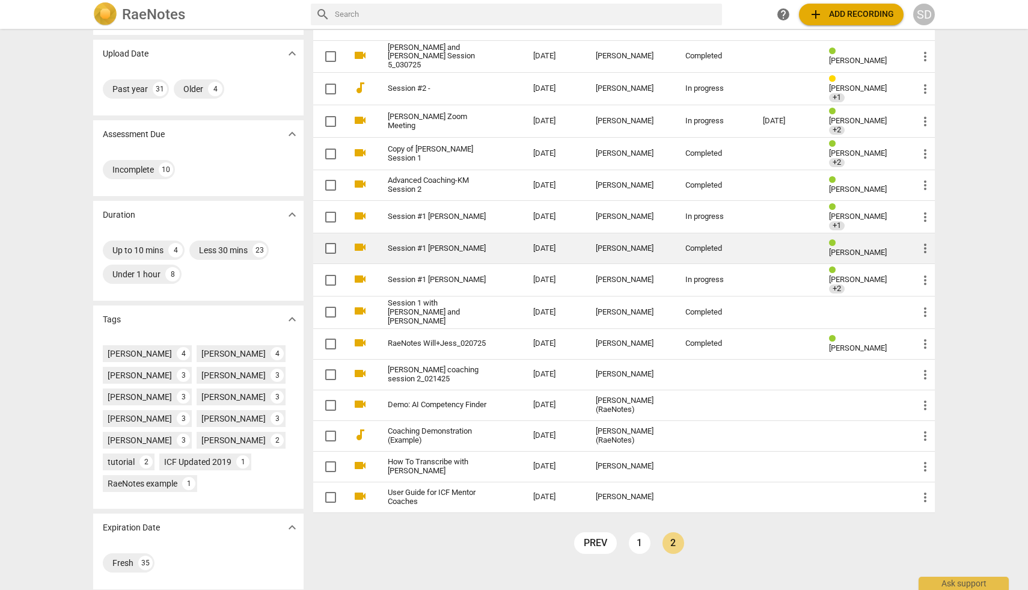
scroll to position [80, 0]
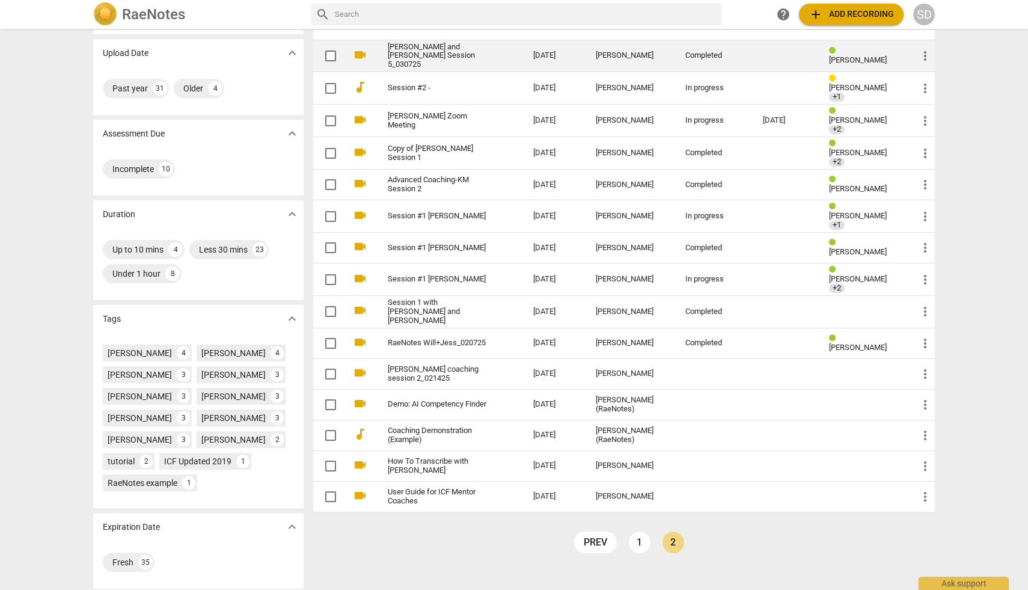
click at [487, 60] on td "[PERSON_NAME] and [PERSON_NAME] Session 5_030725" at bounding box center [448, 56] width 150 height 32
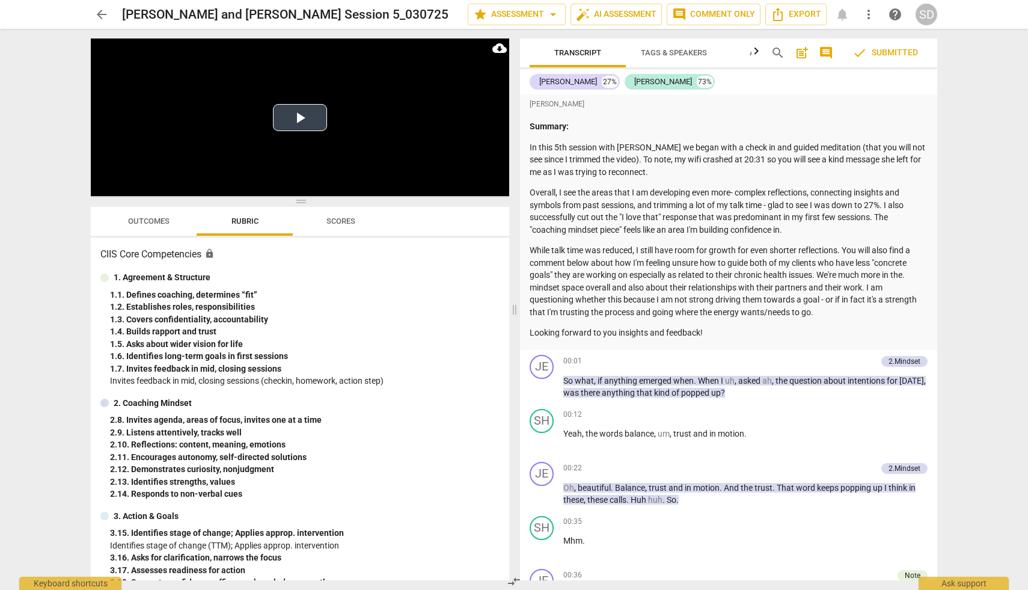
click at [311, 119] on button "Play Video" at bounding box center [300, 117] width 54 height 27
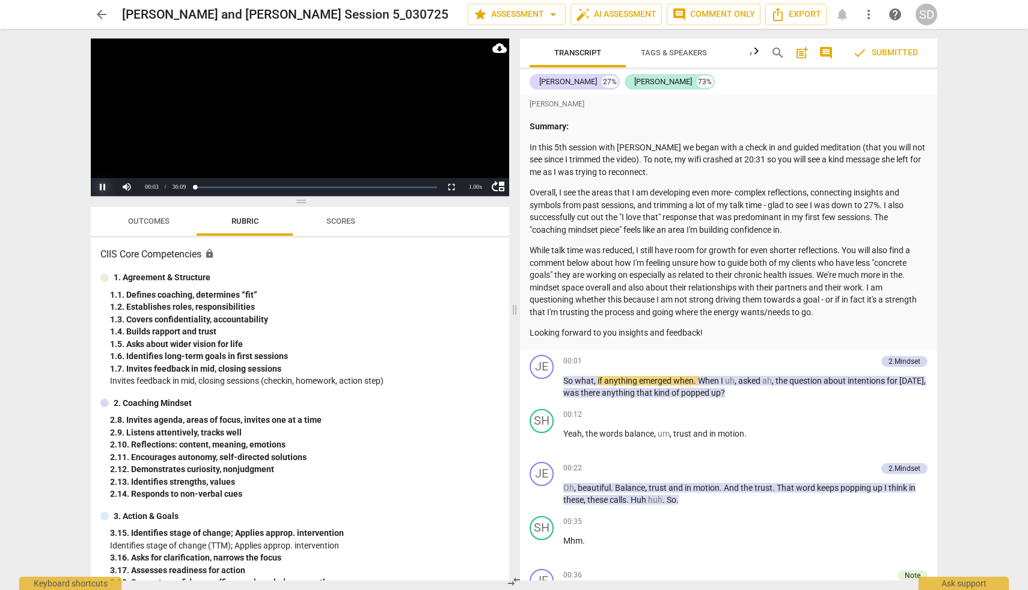
click at [103, 188] on button "Pause" at bounding box center [103, 187] width 24 height 18
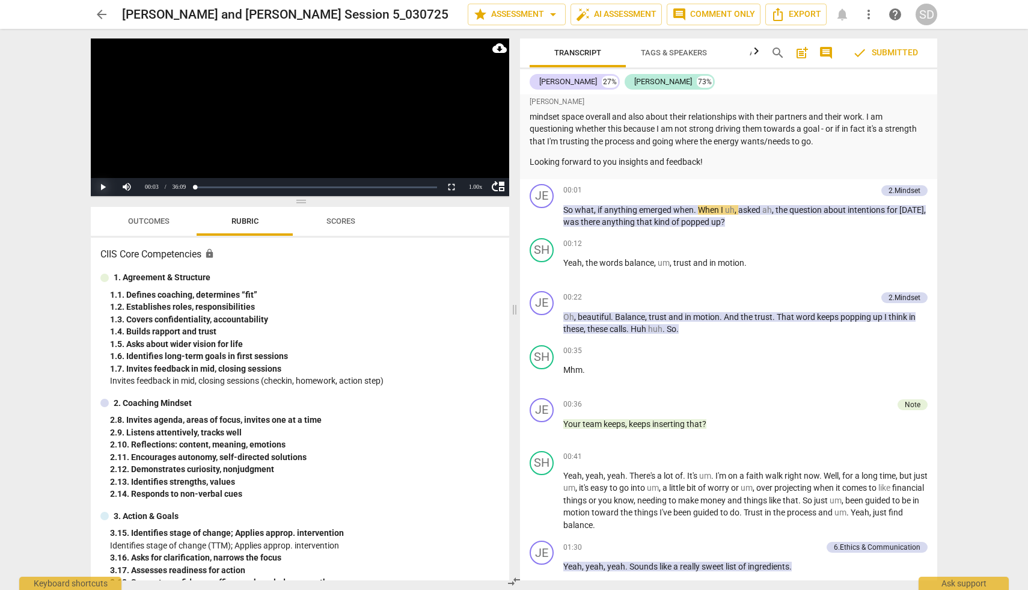
scroll to position [173, 0]
click at [105, 8] on span "arrow_back" at bounding box center [101, 14] width 14 height 14
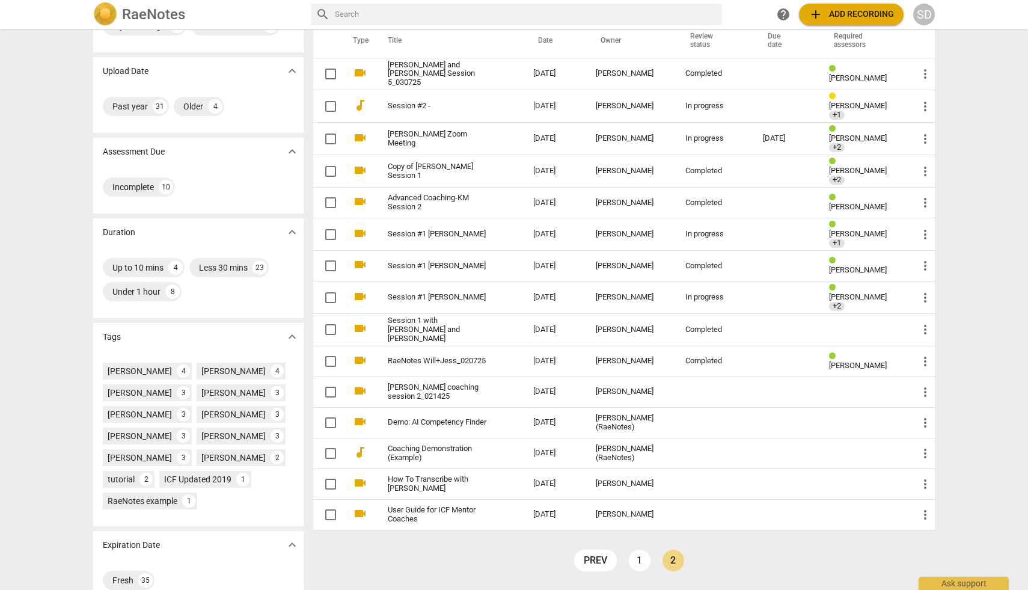
scroll to position [65, 0]
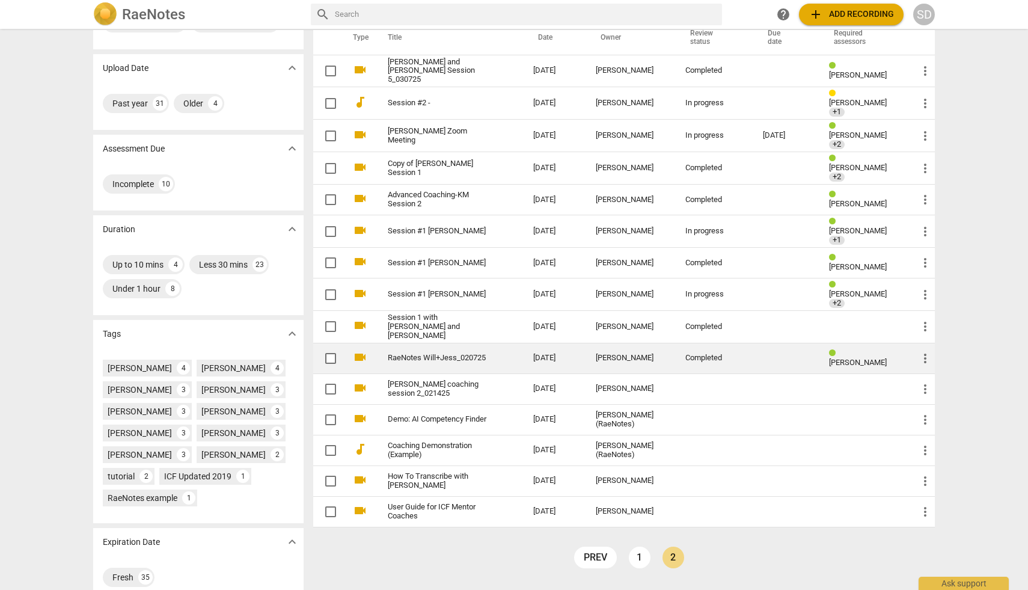
click at [497, 343] on td "RaeNotes Will+Jess_020725" at bounding box center [448, 358] width 150 height 31
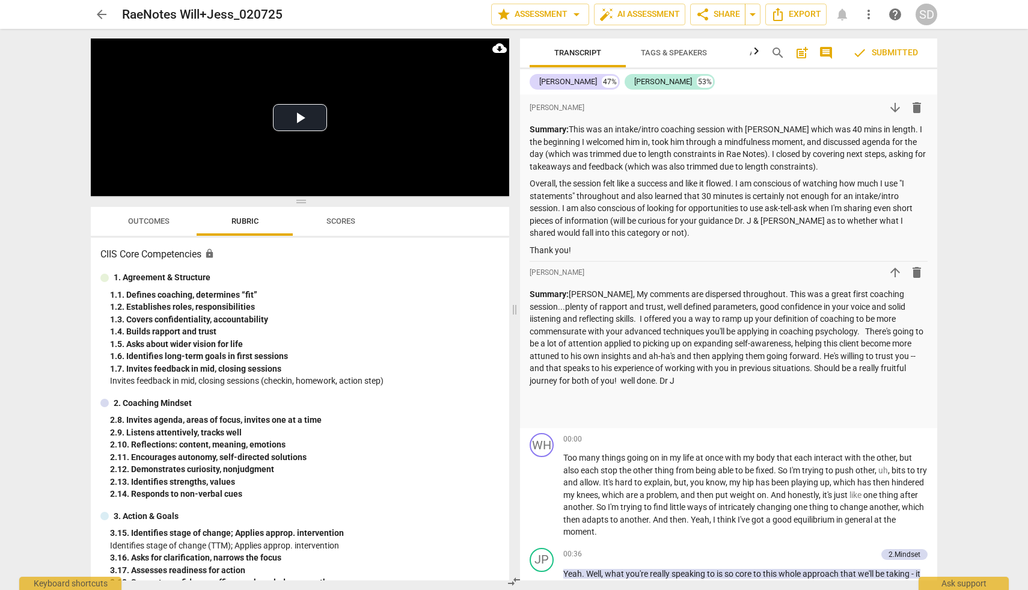
click at [100, 10] on span "arrow_back" at bounding box center [101, 14] width 14 height 14
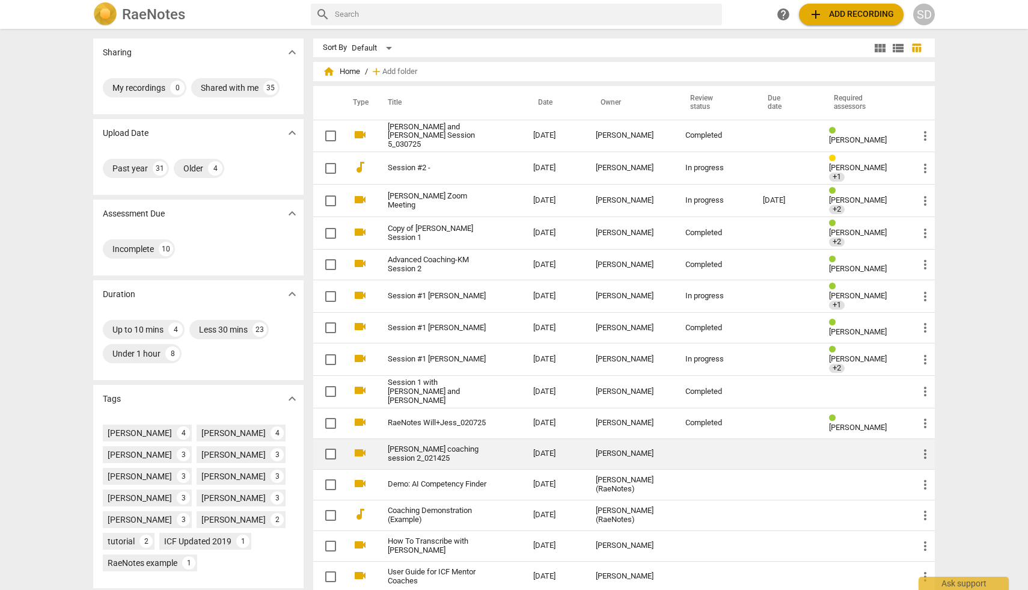
click at [451, 445] on link "[PERSON_NAME] coaching session 2_021425" at bounding box center [439, 454] width 102 height 18
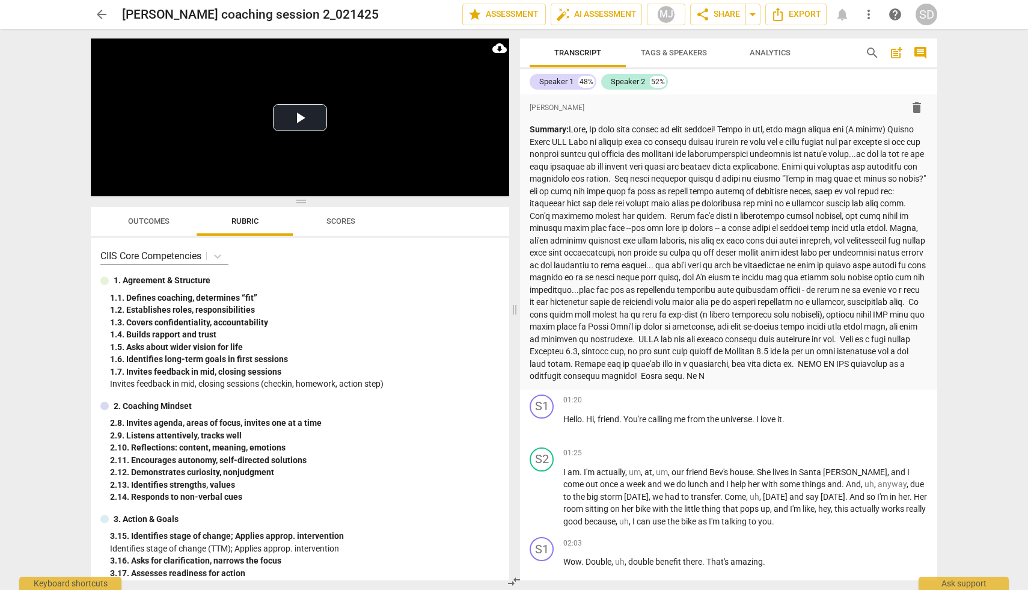
click at [98, 6] on button "arrow_back" at bounding box center [102, 15] width 22 height 22
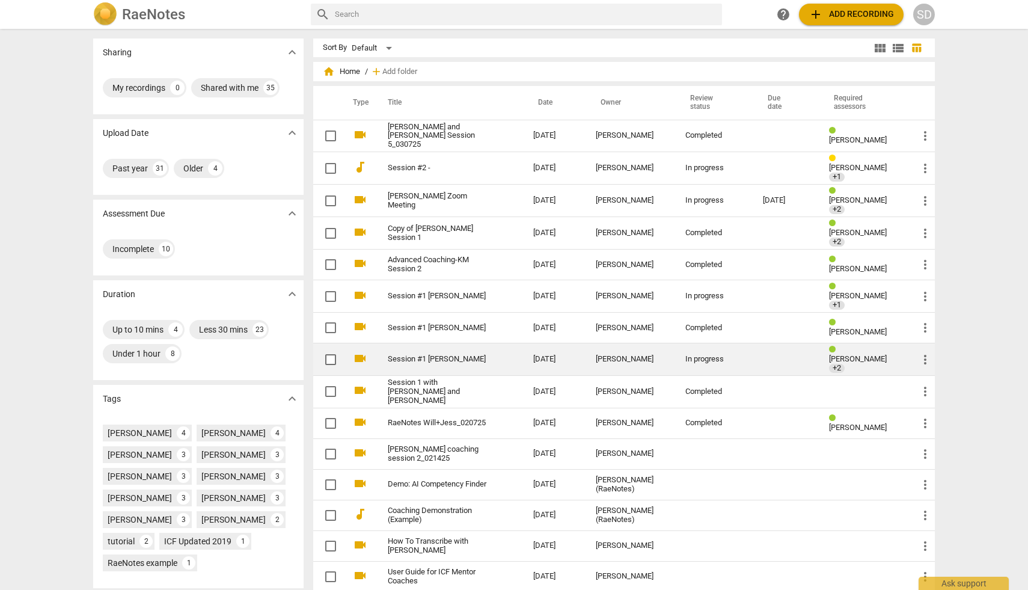
click at [485, 357] on td "Session #1 [PERSON_NAME]" at bounding box center [448, 359] width 150 height 32
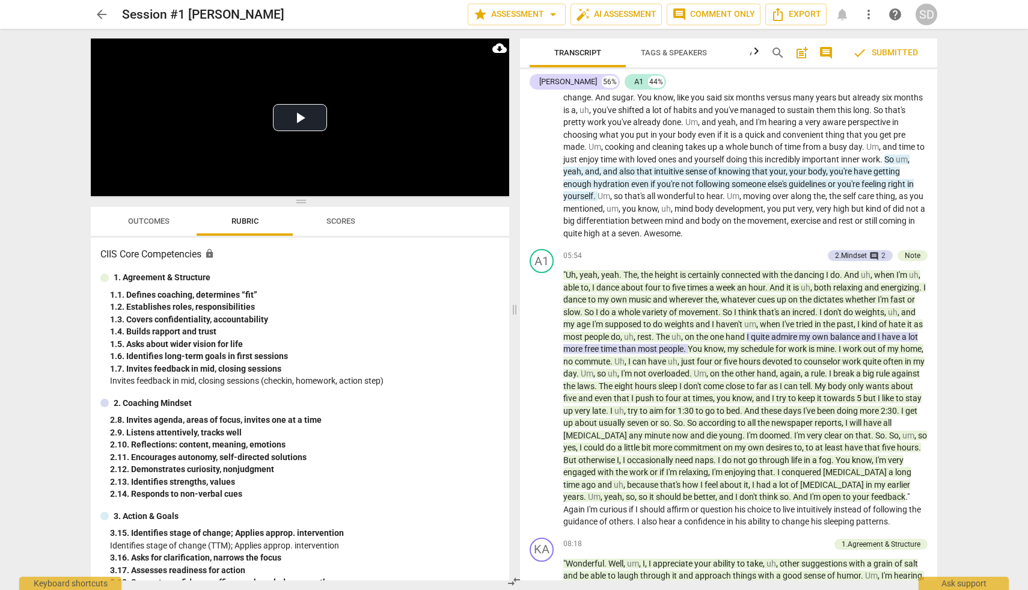
scroll to position [1143, 0]
click at [867, 249] on div "comment 2" at bounding box center [876, 254] width 19 height 11
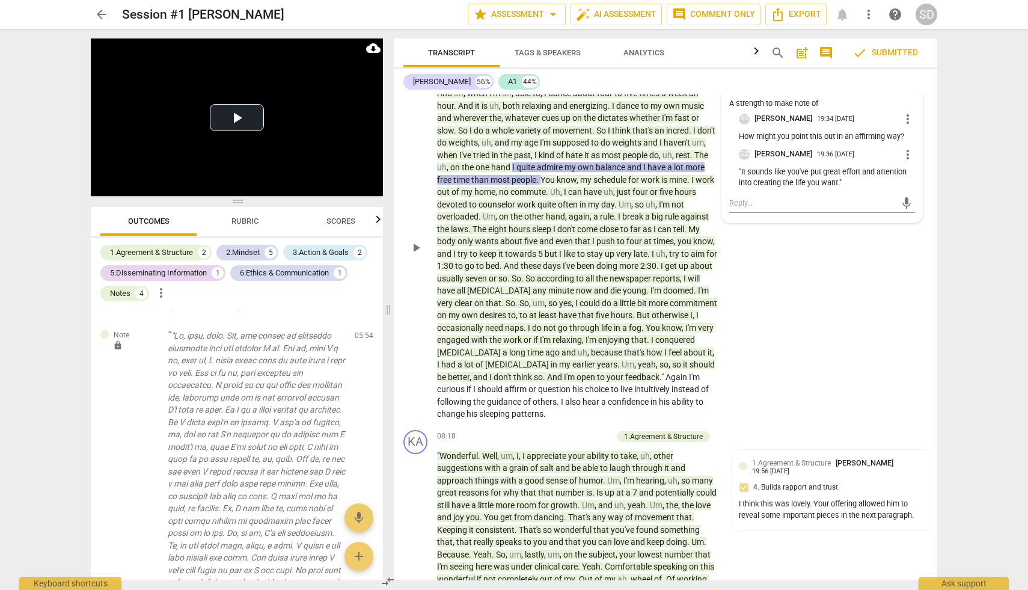
scroll to position [1547, 0]
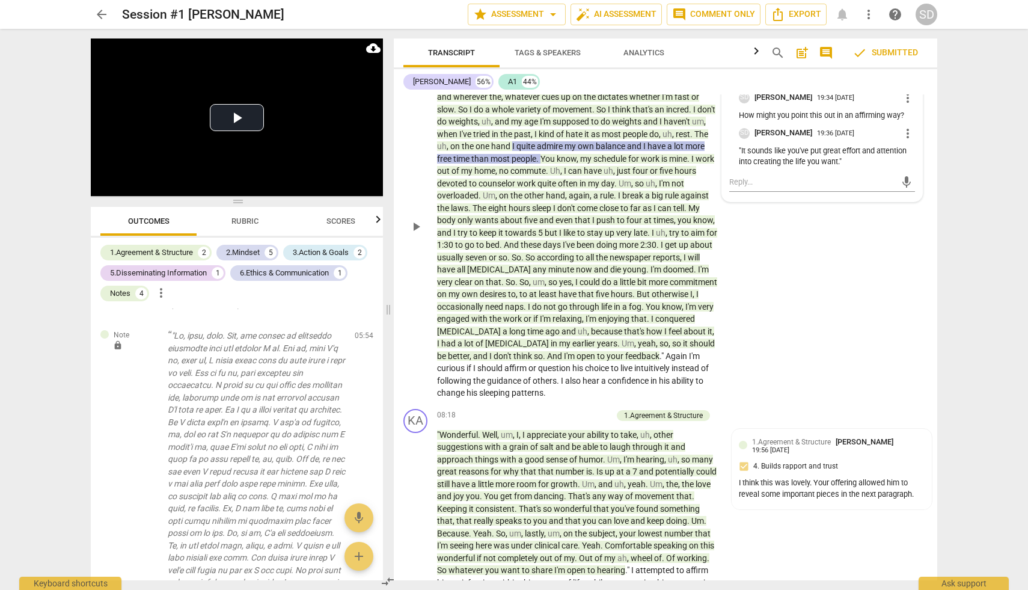
click at [785, 291] on div "A1 play_arrow pause 05:54 + Add competency 2.Mindset comment 2 Note keyboard_ar…" at bounding box center [666, 216] width 544 height 375
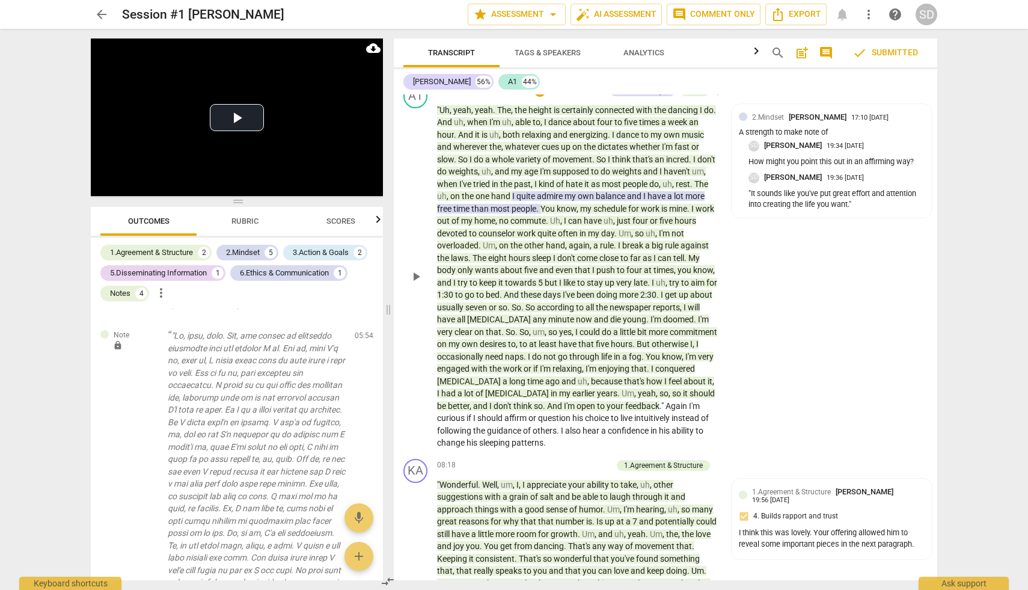
scroll to position [1345, 0]
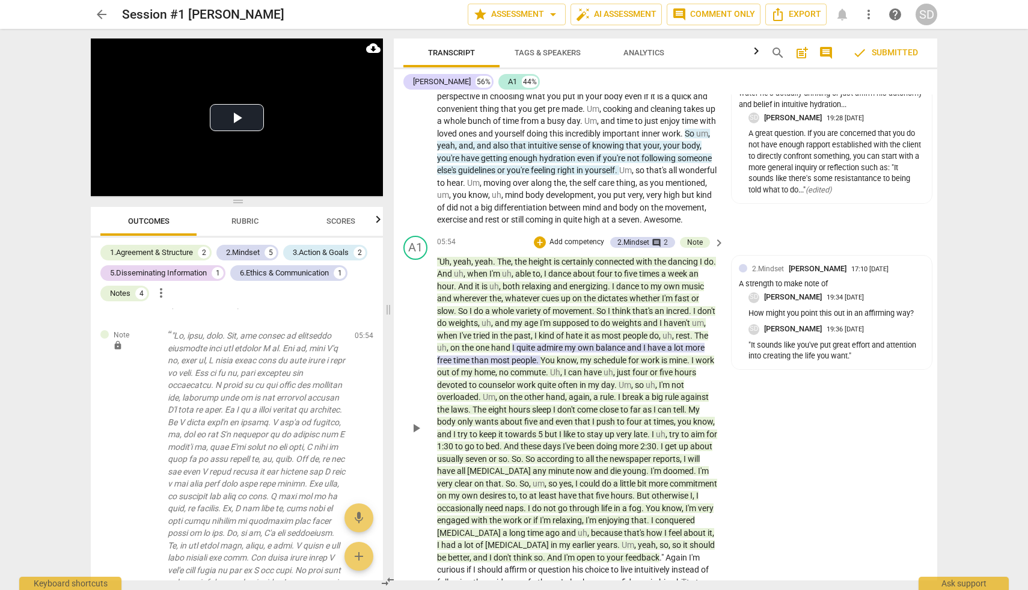
click at [693, 266] on span "dancing" at bounding box center [684, 262] width 32 height 10
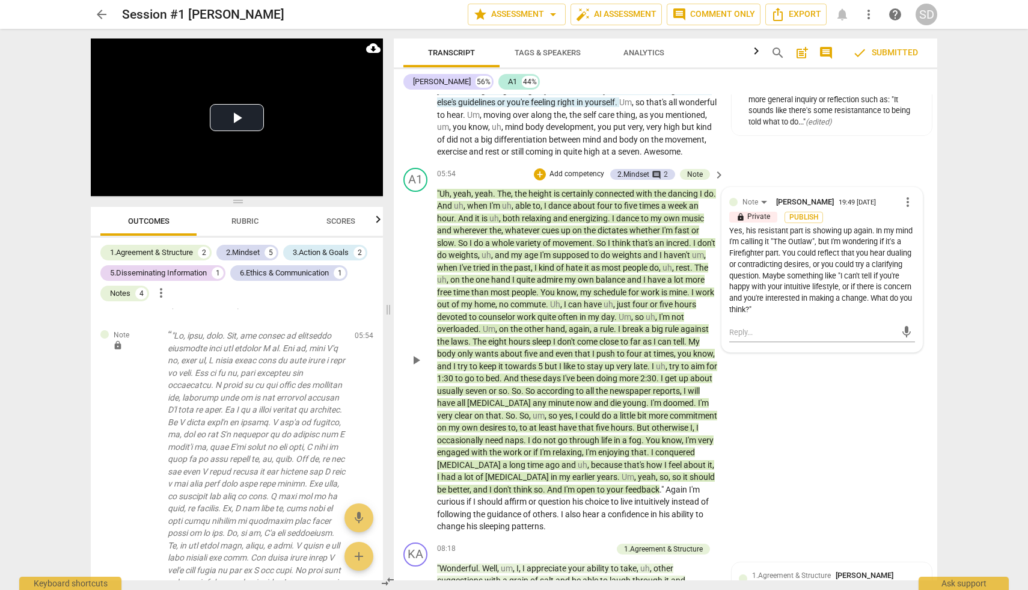
scroll to position [1450, 0]
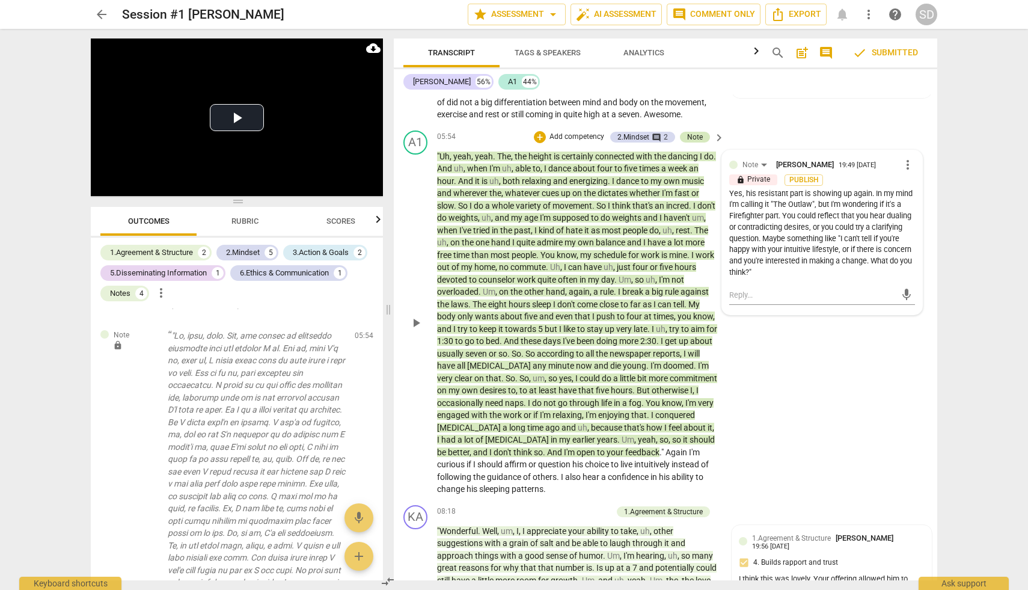
click at [693, 143] on div "Note" at bounding box center [695, 137] width 16 height 11
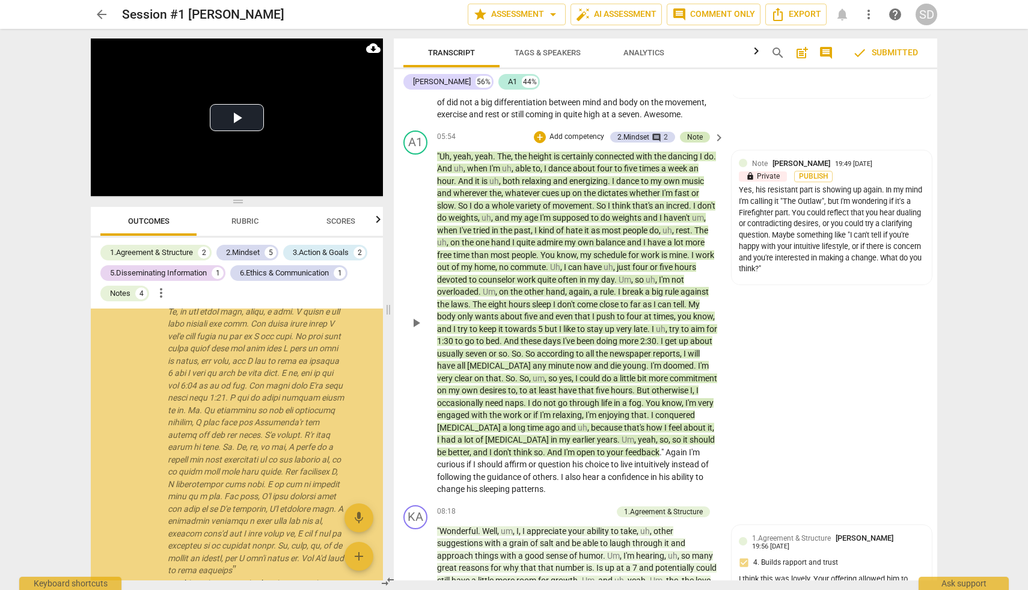
scroll to position [1088, 0]
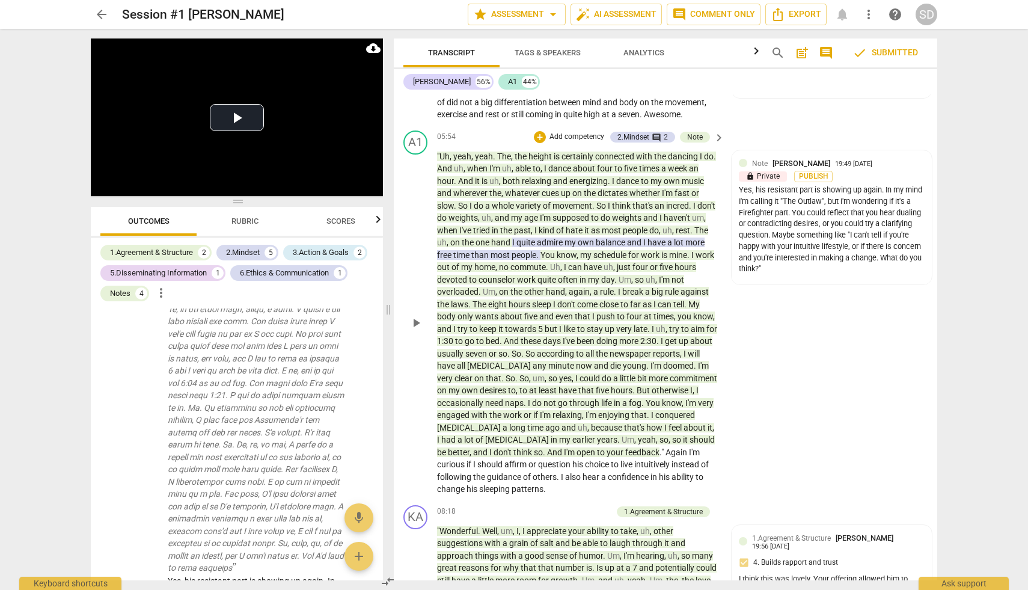
click at [793, 400] on div "A1 play_arrow pause 05:54 + Add competency 2.Mindset comment 2 Note keyboard_ar…" at bounding box center [666, 313] width 544 height 375
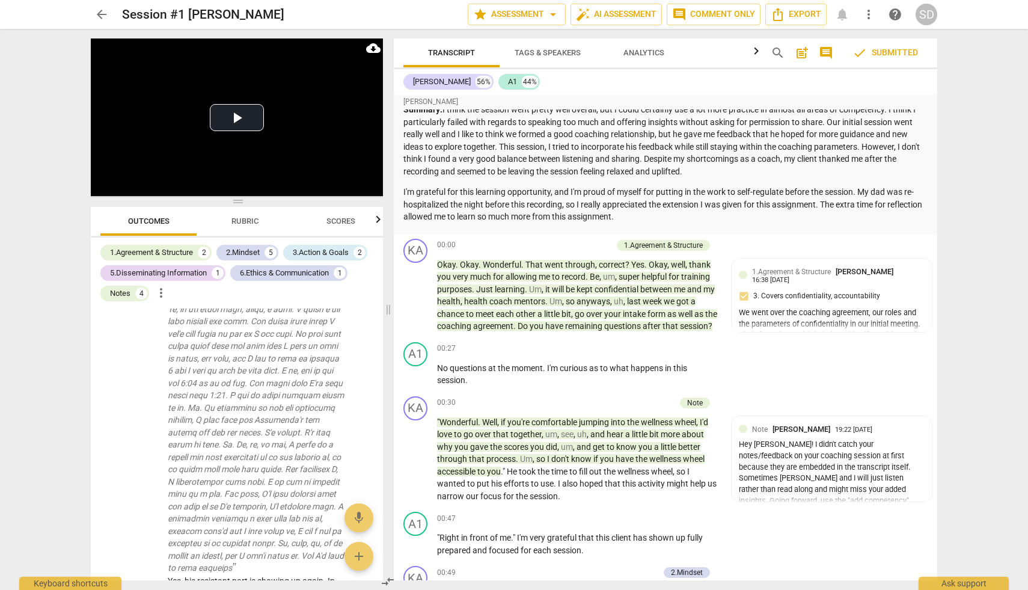
scroll to position [0, 0]
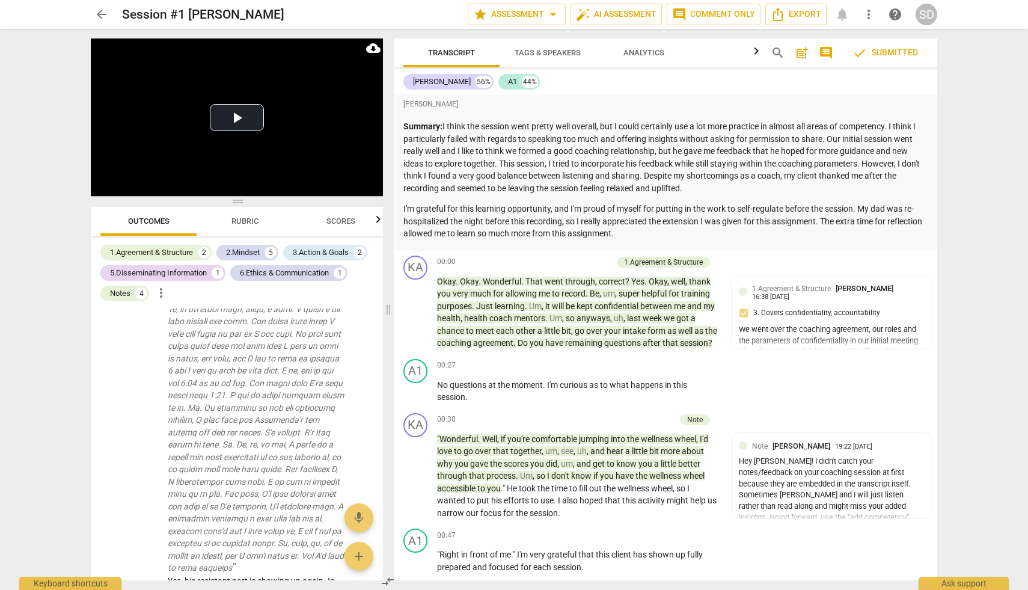
click at [260, 224] on span "Rubric" at bounding box center [245, 221] width 56 height 16
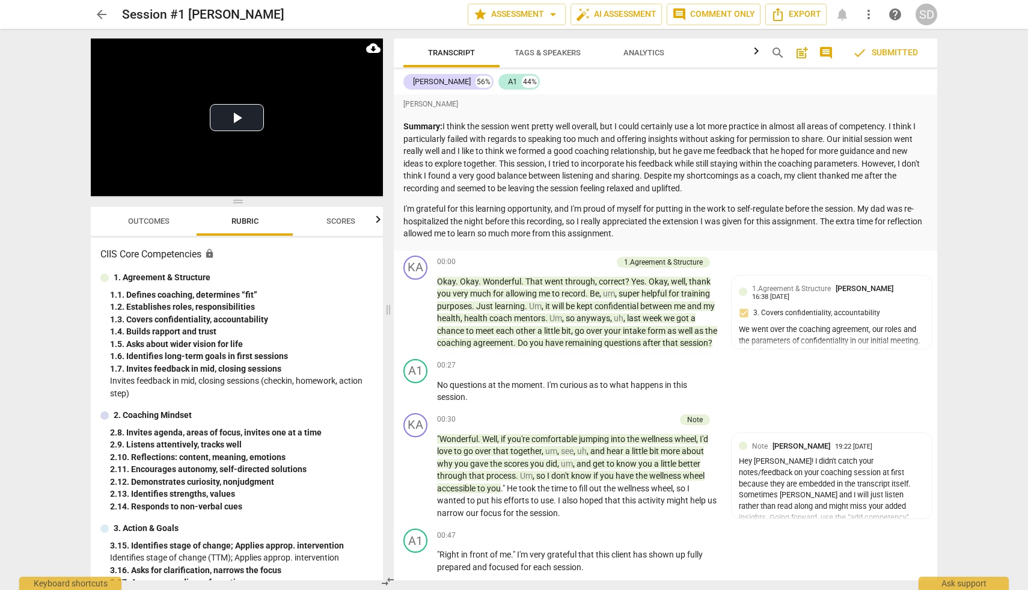
click at [332, 222] on span "Scores" at bounding box center [341, 220] width 29 height 9
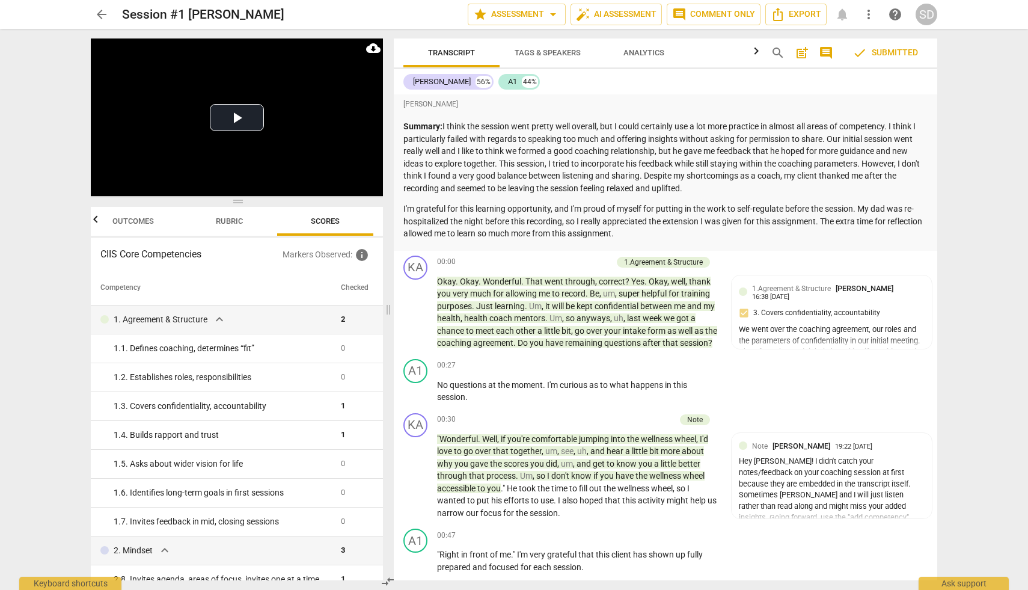
click at [227, 221] on span "Rubric" at bounding box center [229, 220] width 27 height 9
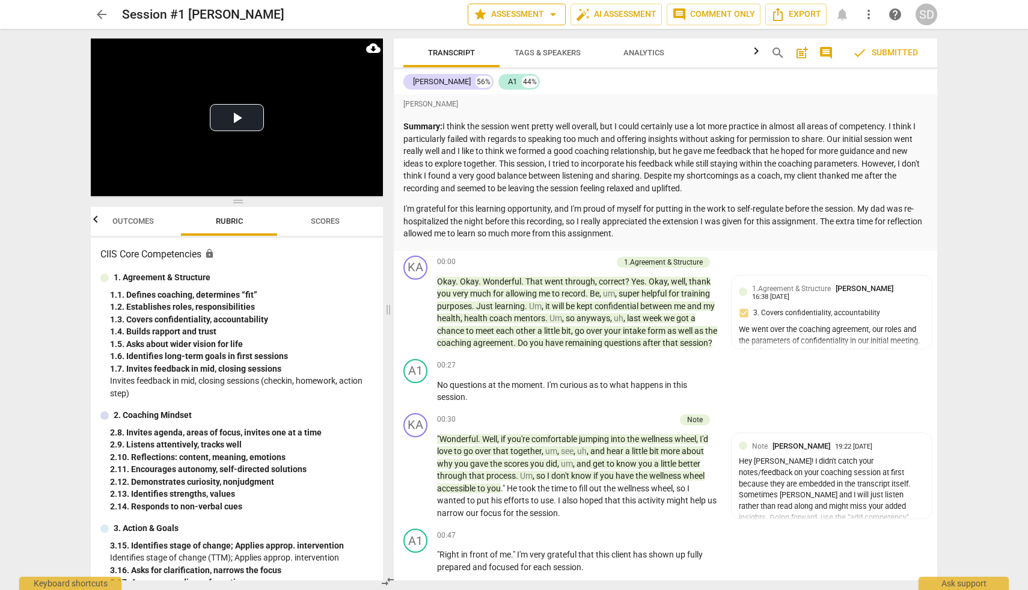
click at [554, 18] on span "arrow_drop_down" at bounding box center [553, 14] width 14 height 14
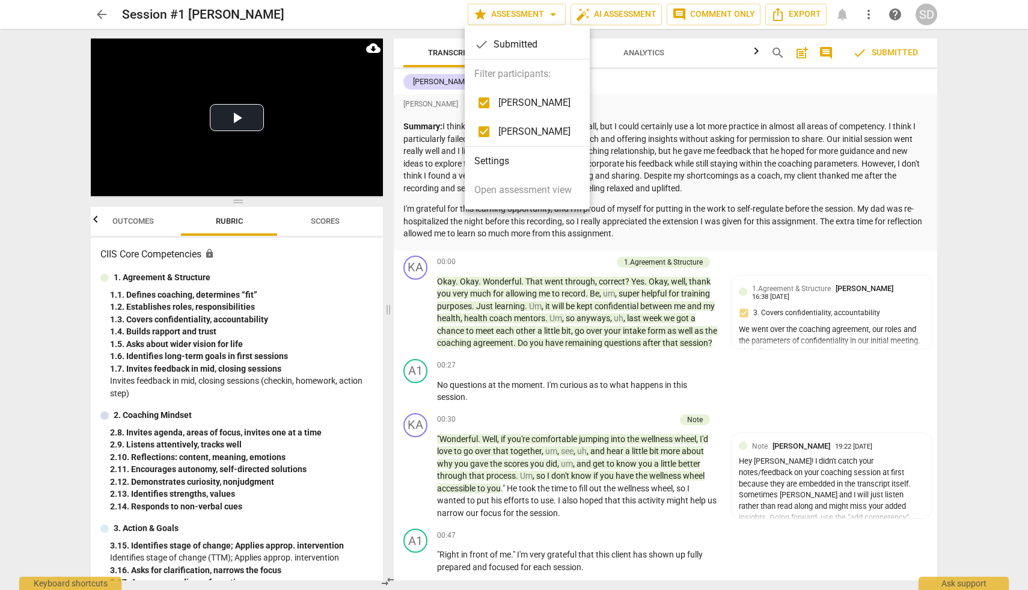
click at [481, 162] on li "Settings" at bounding box center [527, 161] width 125 height 29
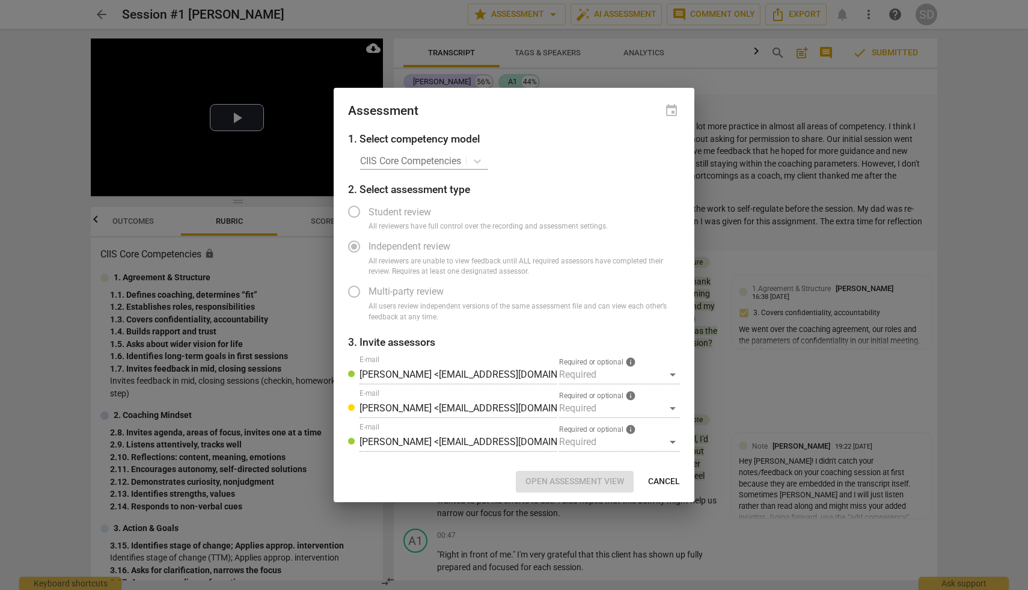
click at [677, 478] on span "Cancel" at bounding box center [664, 482] width 32 height 12
radio input "false"
